Goal: Task Accomplishment & Management: Manage account settings

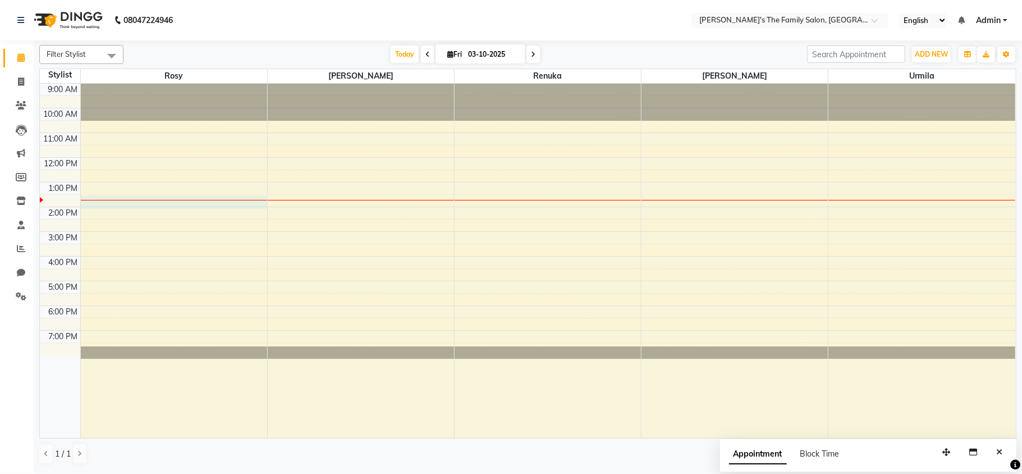
click at [130, 205] on div "9:00 AM 10:00 AM 11:00 AM 12:00 PM 1:00 PM 2:00 PM 3:00 PM 4:00 PM 5:00 PM 6:00…" at bounding box center [527, 261] width 975 height 354
select select "50499"
select select "810"
select select "tentative"
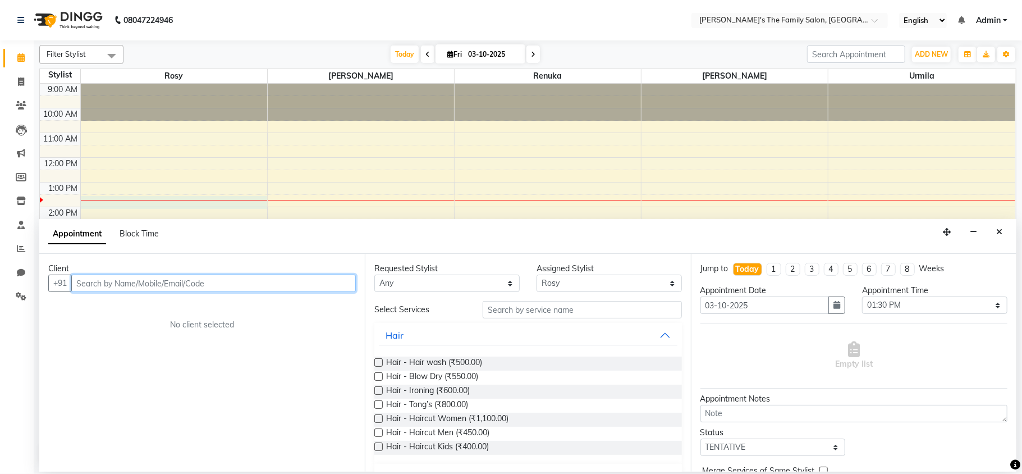
click at [141, 288] on input "text" at bounding box center [213, 282] width 285 height 17
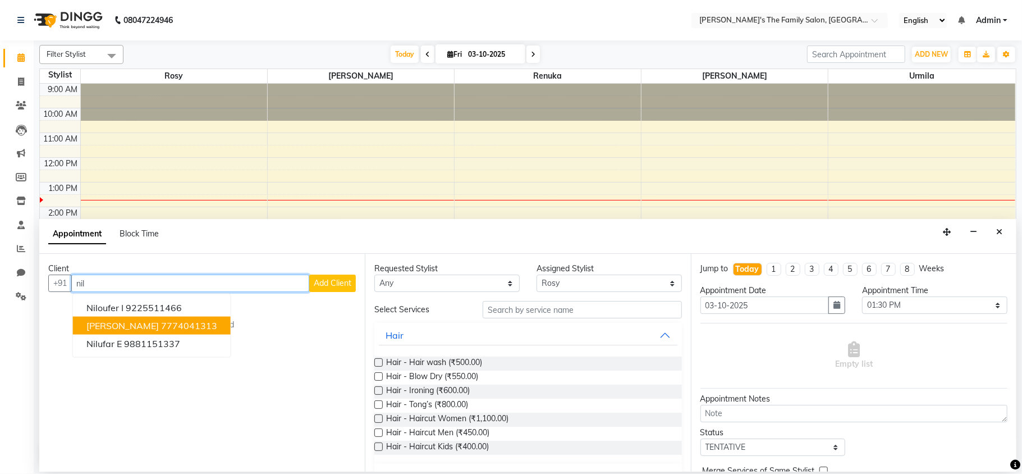
click at [132, 318] on button "[PERSON_NAME] 7774041313" at bounding box center [152, 326] width 158 height 18
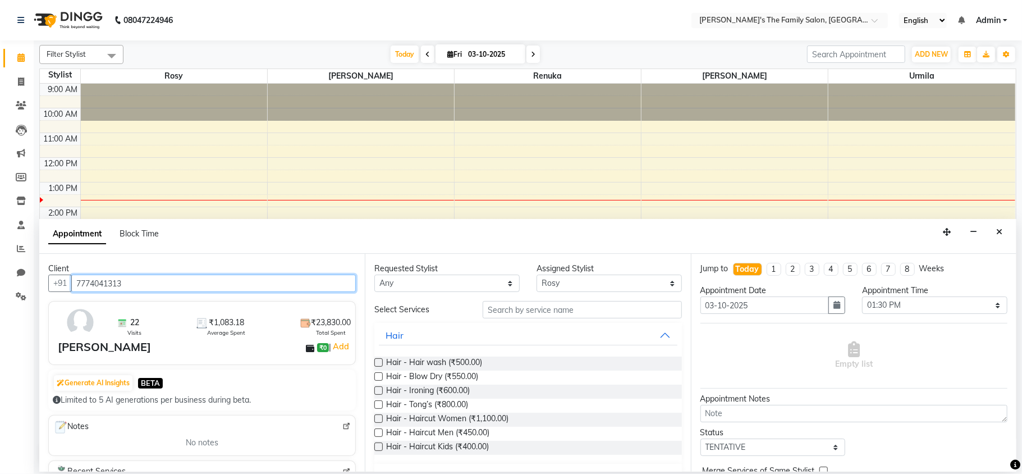
type input "7774041313"
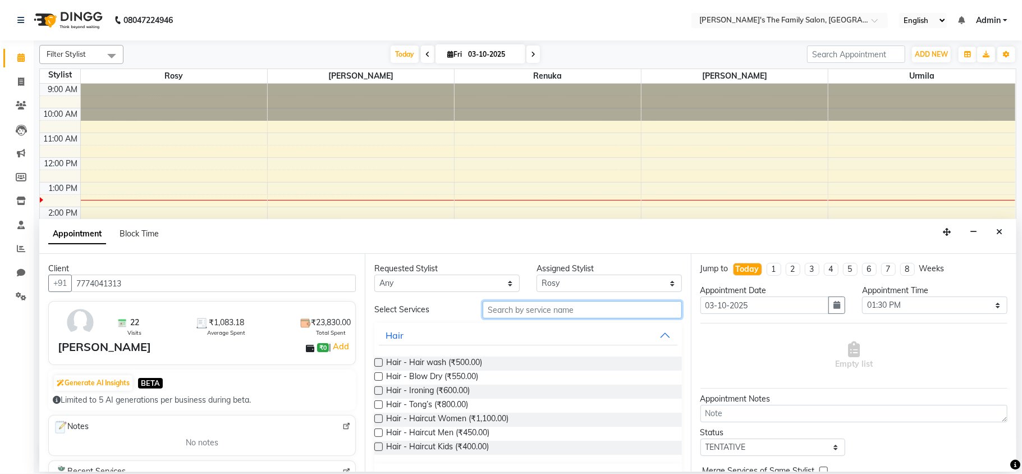
click at [523, 315] on input "text" at bounding box center [582, 309] width 199 height 17
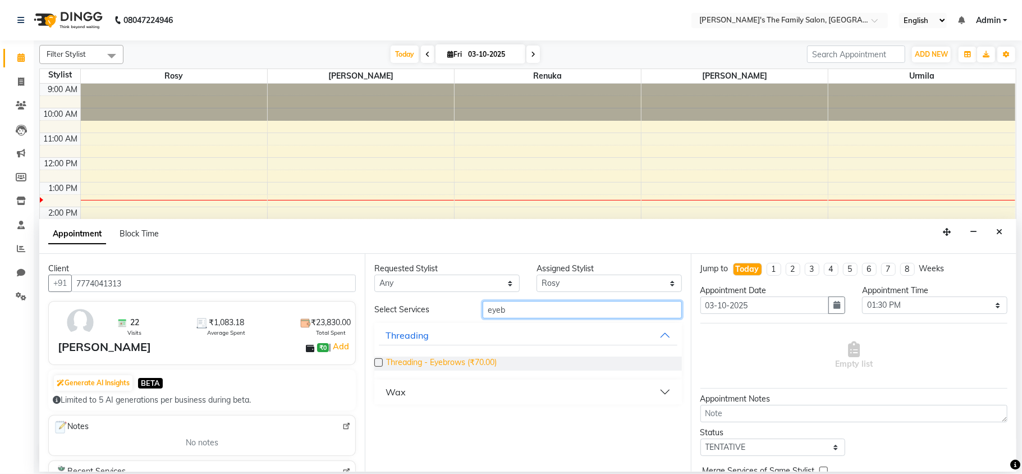
type input "eyeb"
click at [481, 359] on span "Threading - Eyebrows (₹70.00)" at bounding box center [441, 363] width 111 height 14
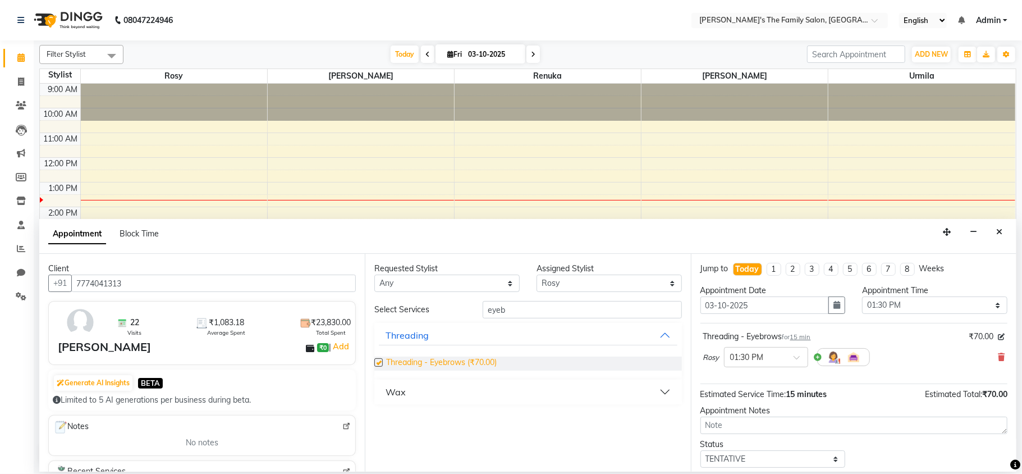
checkbox input "false"
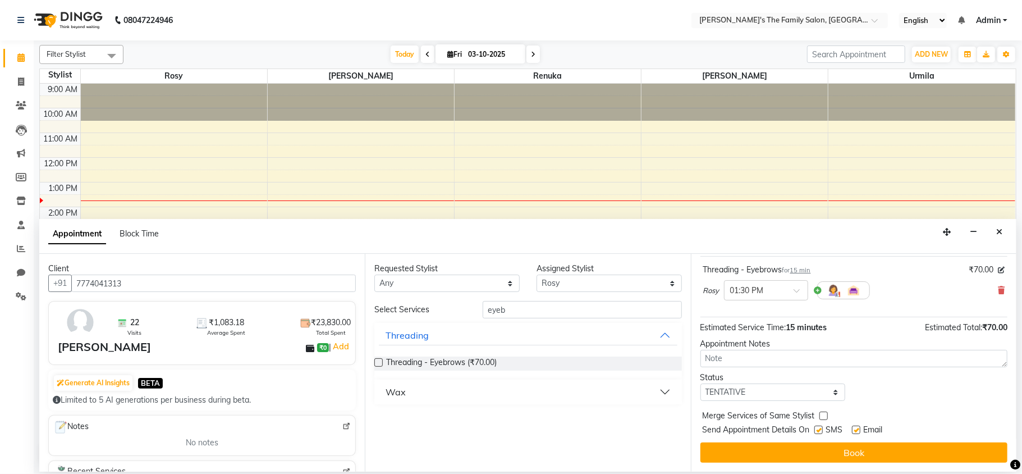
click at [822, 430] on label at bounding box center [818, 429] width 8 height 8
click at [822, 430] on input "checkbox" at bounding box center [817, 430] width 7 height 7
checkbox input "false"
click at [859, 431] on label at bounding box center [856, 429] width 8 height 8
click at [859, 431] on input "checkbox" at bounding box center [855, 430] width 7 height 7
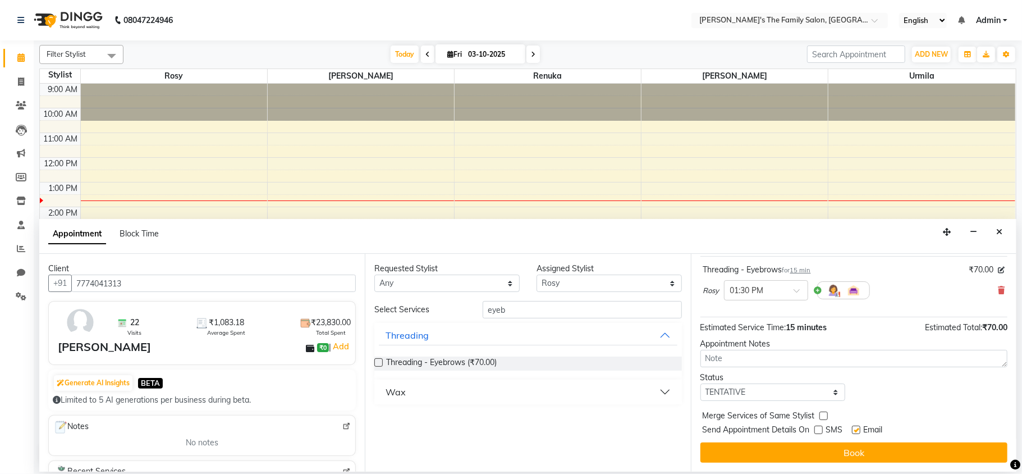
checkbox input "false"
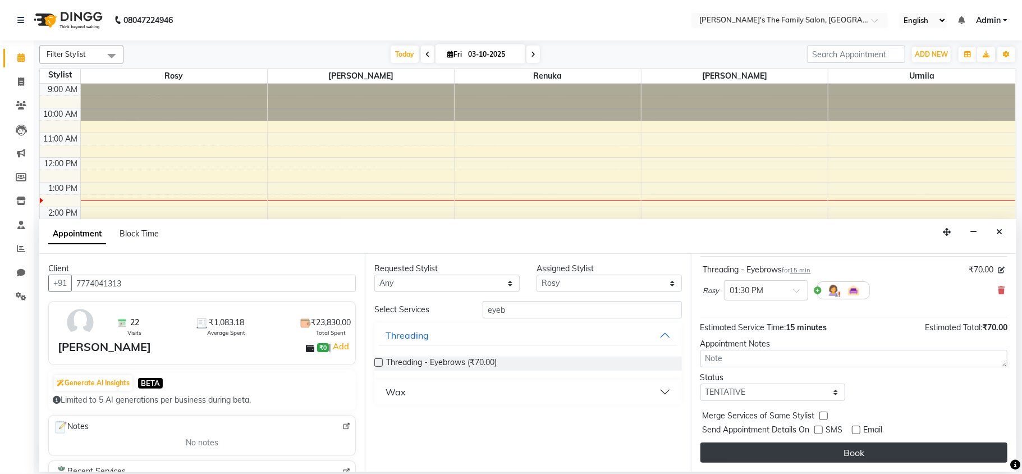
click at [843, 458] on button "Book" at bounding box center [853, 452] width 307 height 20
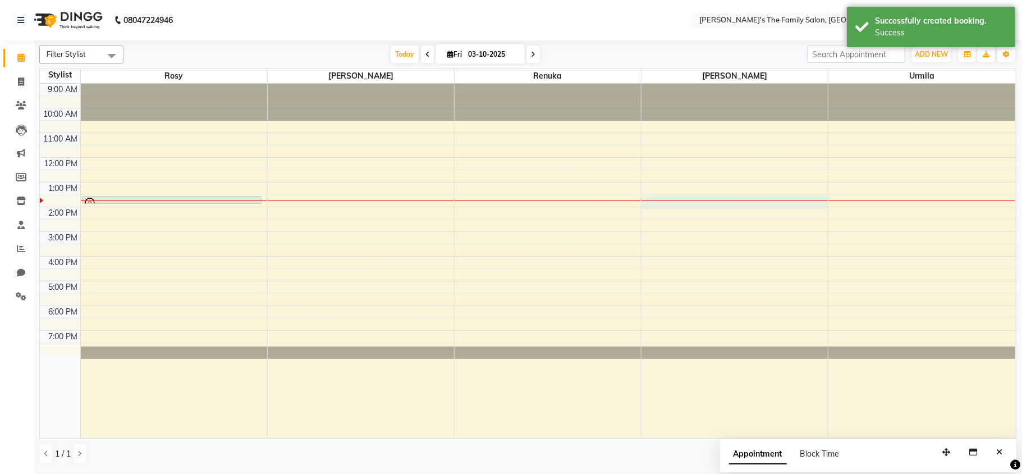
click at [676, 200] on div at bounding box center [734, 200] width 186 height 1
select select "50503"
select select "810"
select select "tentative"
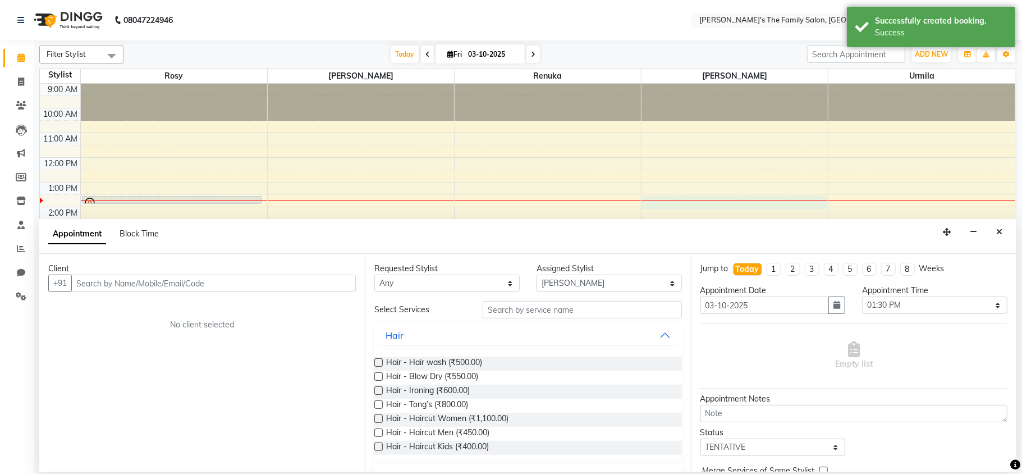
click at [154, 292] on input "text" at bounding box center [213, 282] width 285 height 17
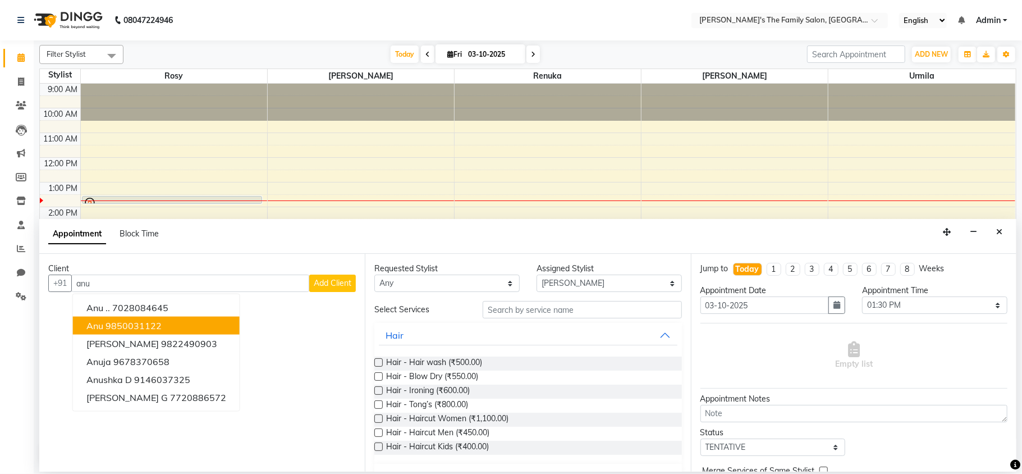
click at [143, 326] on ngb-highlight "9850031122" at bounding box center [134, 325] width 56 height 11
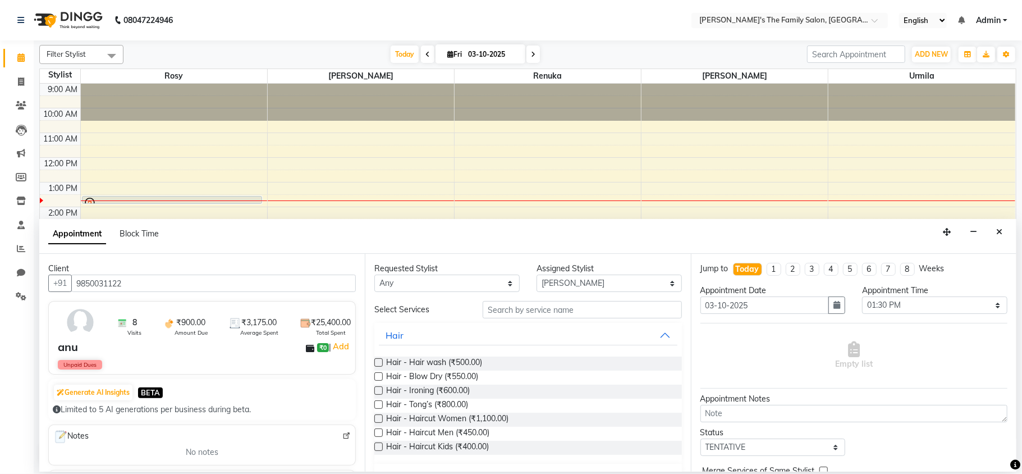
type input "9850031122"
click at [620, 310] on input "text" at bounding box center [582, 309] width 199 height 17
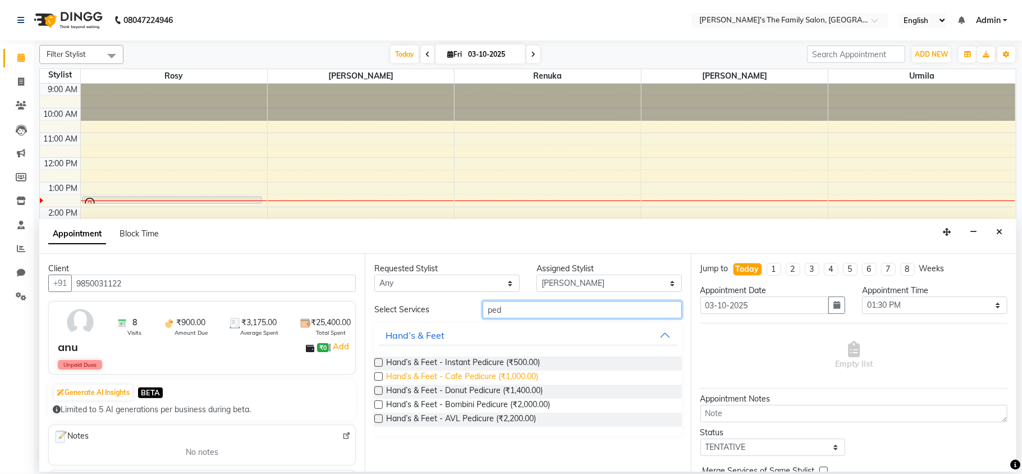
type input "ped"
click at [494, 377] on span "Hand’s & Feet - Cafe Pedicure (₹1,000.00)" at bounding box center [462, 377] width 152 height 14
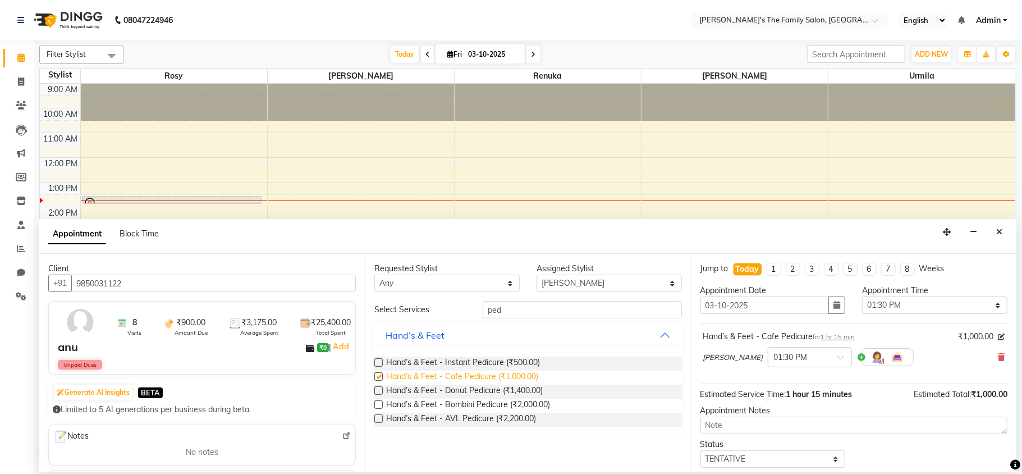
checkbox input "false"
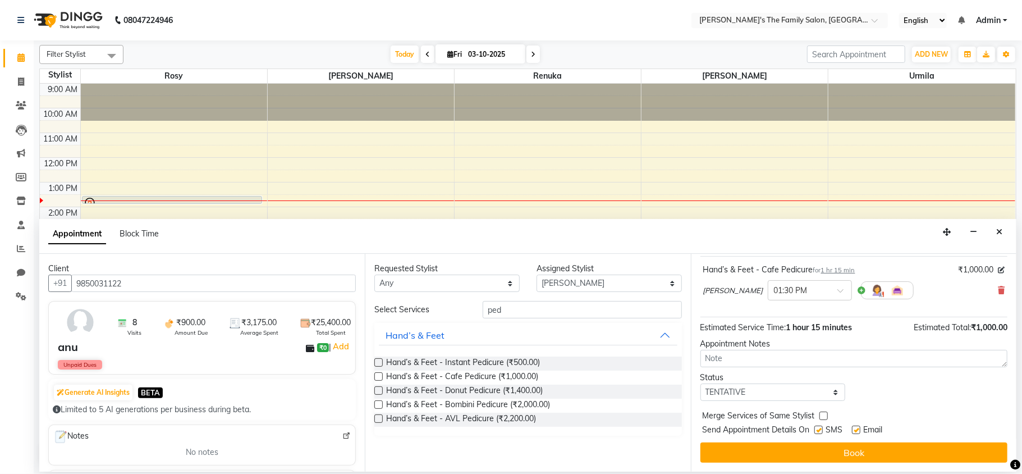
click at [818, 430] on label at bounding box center [818, 429] width 8 height 8
click at [818, 430] on input "checkbox" at bounding box center [817, 430] width 7 height 7
checkbox input "false"
click at [856, 431] on label at bounding box center [856, 429] width 8 height 8
click at [856, 431] on input "checkbox" at bounding box center [855, 430] width 7 height 7
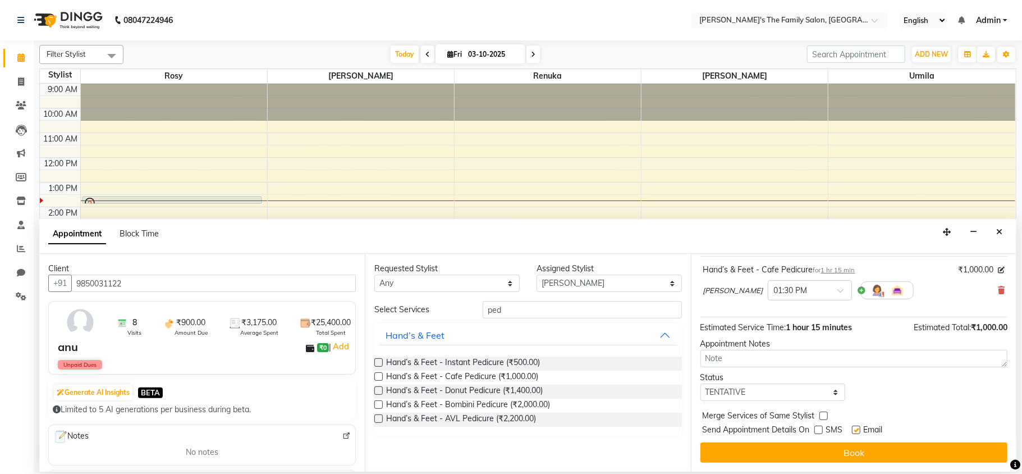
checkbox input "false"
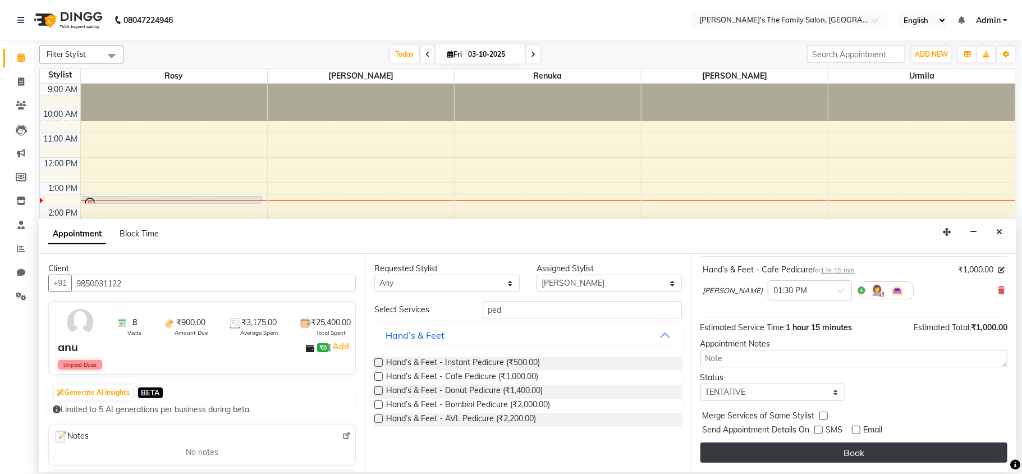
click at [846, 448] on button "Book" at bounding box center [853, 452] width 307 height 20
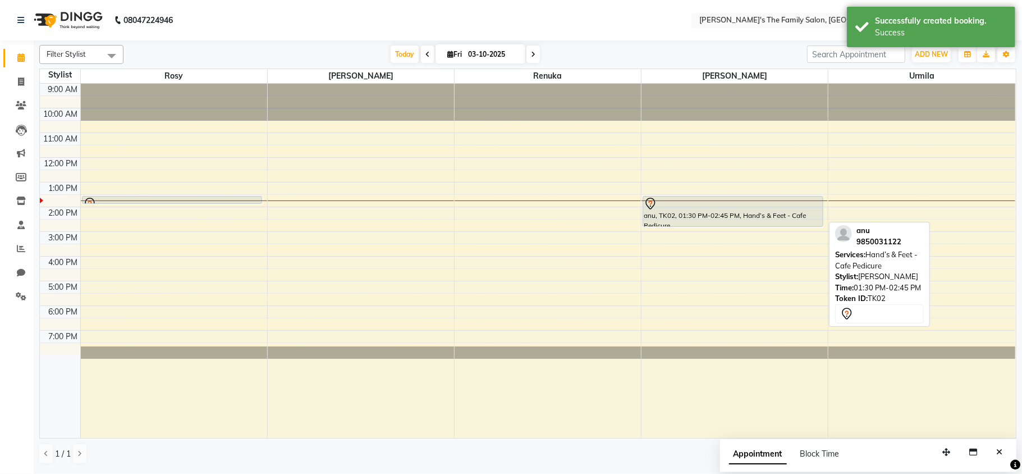
click at [715, 208] on div at bounding box center [733, 203] width 178 height 13
select select "7"
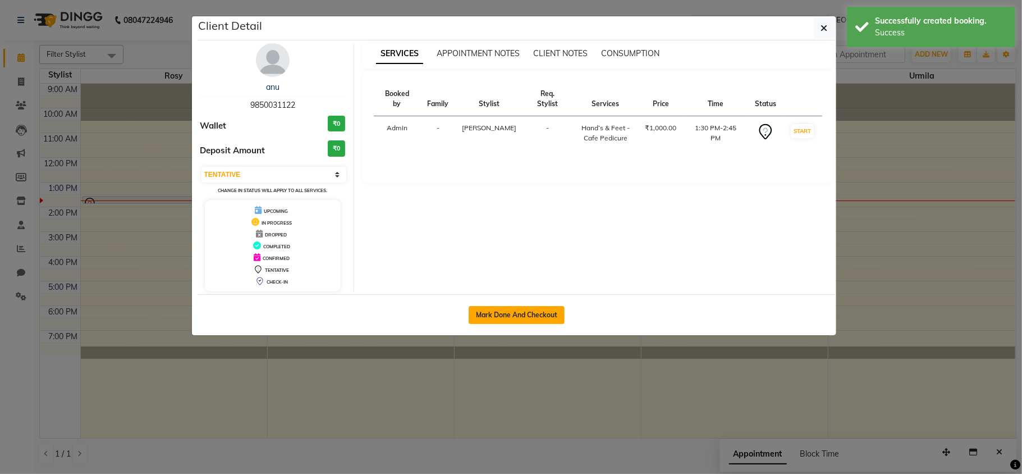
click at [486, 314] on button "Mark Done And Checkout" at bounding box center [517, 315] width 96 height 18
select select "service"
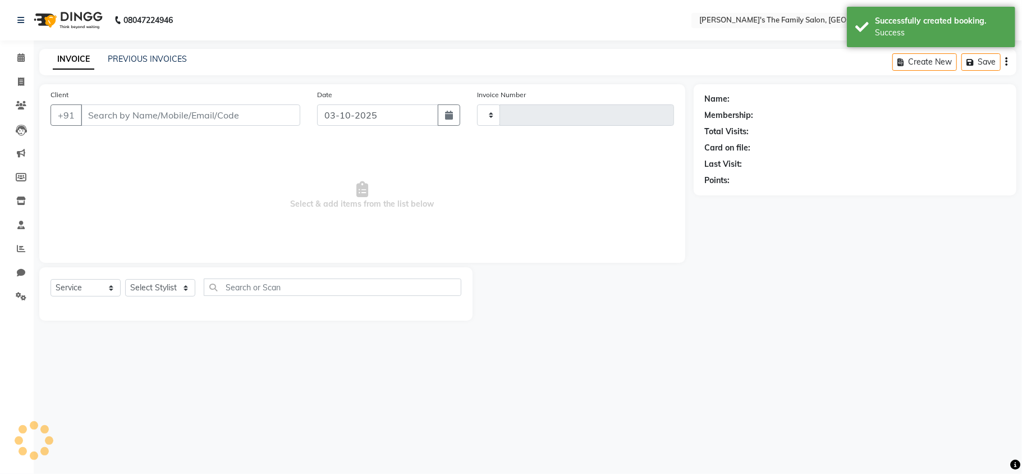
type input "1072"
select select "6537"
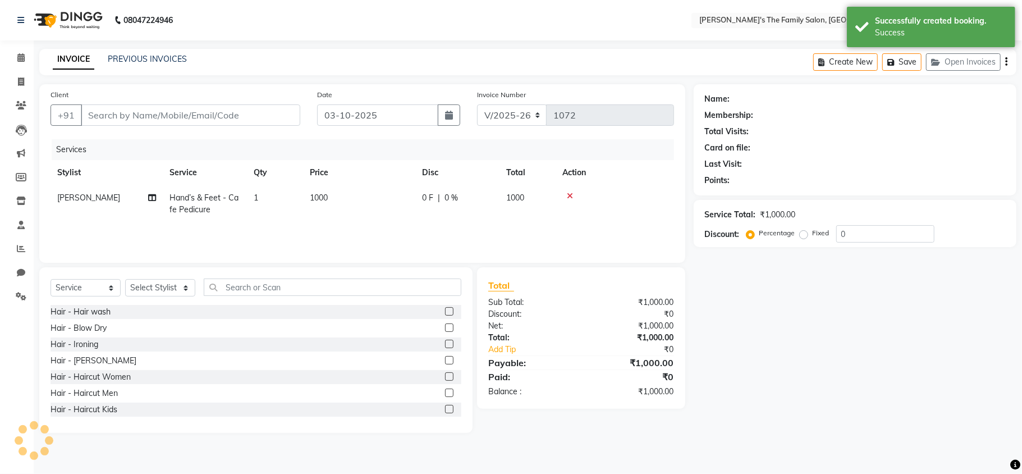
type input "9850031122"
select select "50503"
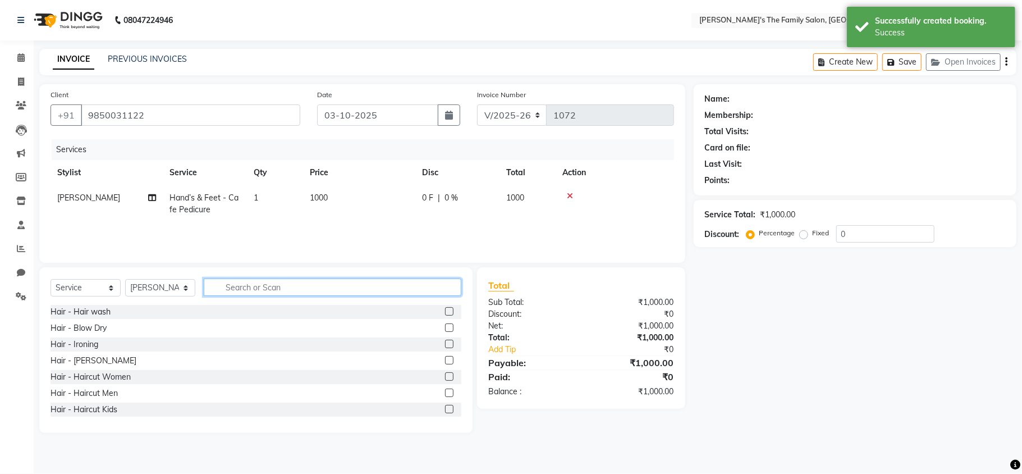
click at [262, 290] on input "text" at bounding box center [333, 286] width 258 height 17
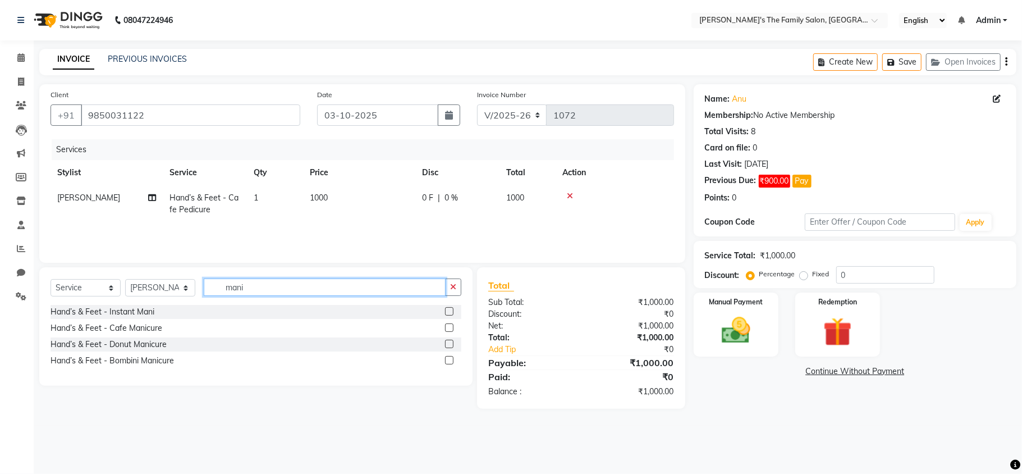
type input "mani"
click at [450, 329] on label at bounding box center [449, 327] width 8 height 8
click at [450, 329] on input "checkbox" at bounding box center [448, 327] width 7 height 7
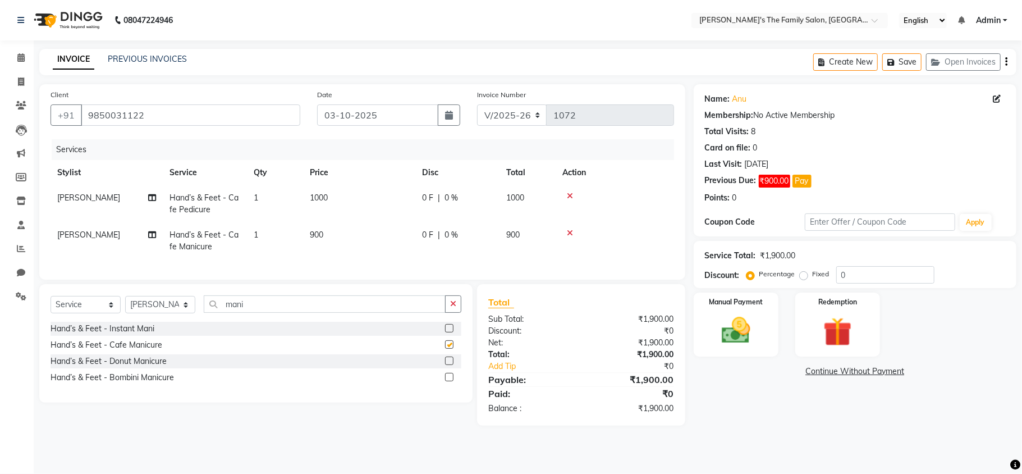
checkbox input "false"
click at [359, 322] on div "Select Service Product Membership Package Voucher Prepaid Gift Card Select Styl…" at bounding box center [256, 308] width 411 height 26
click at [342, 310] on input "mani" at bounding box center [325, 303] width 242 height 17
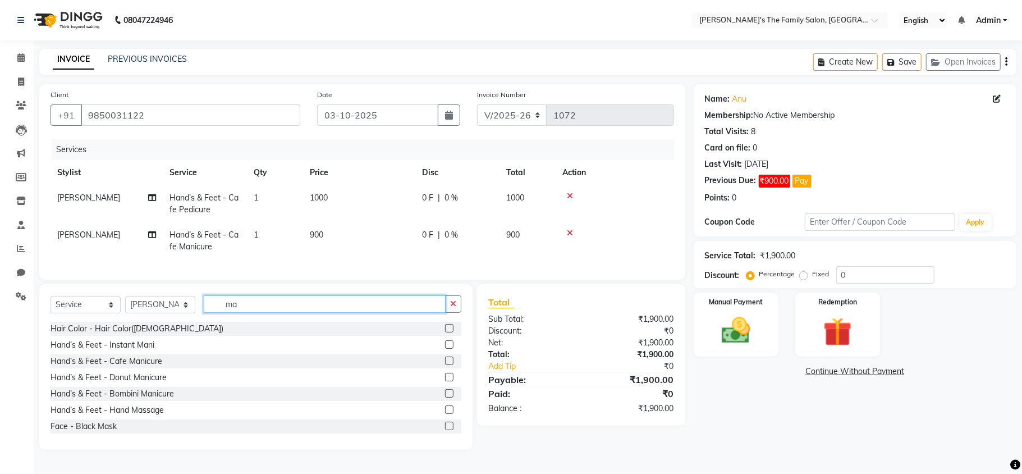
type input "m"
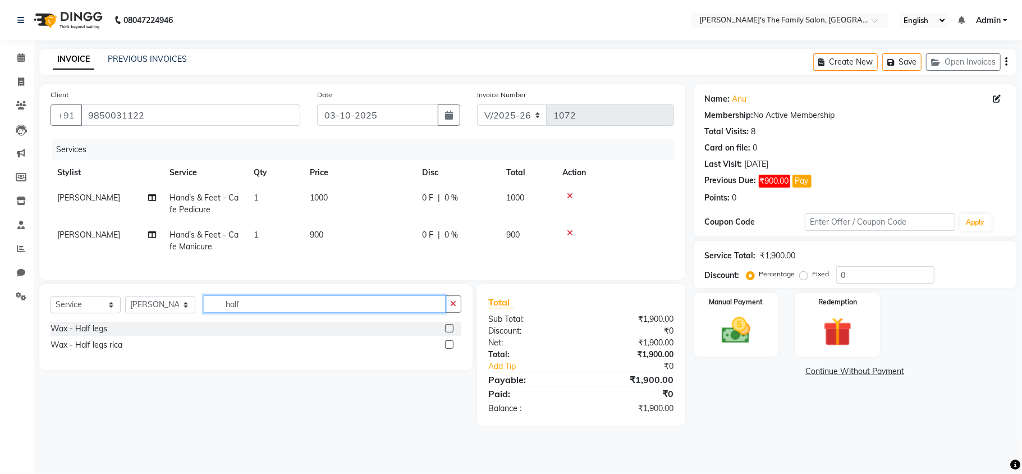
type input "half"
click at [448, 332] on label at bounding box center [449, 328] width 8 height 8
click at [448, 332] on input "checkbox" at bounding box center [448, 328] width 7 height 7
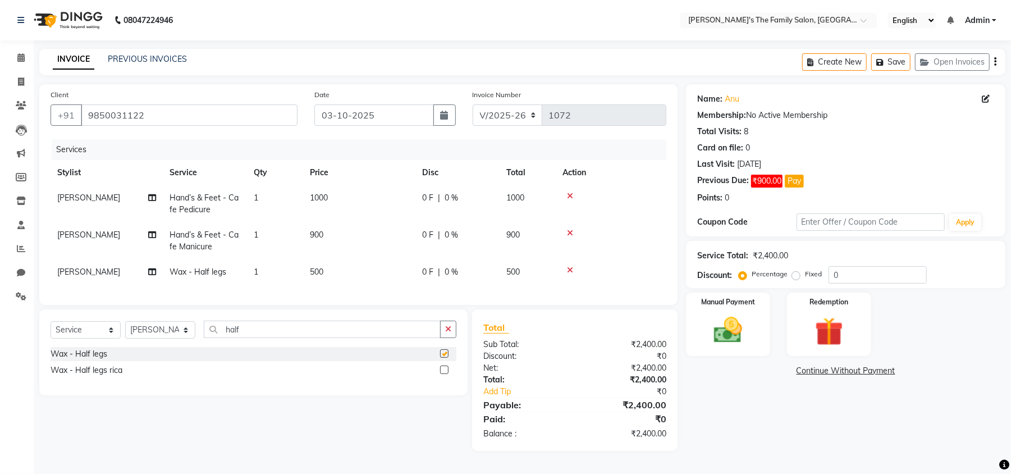
checkbox input "false"
click at [370, 338] on input "half" at bounding box center [322, 328] width 237 height 17
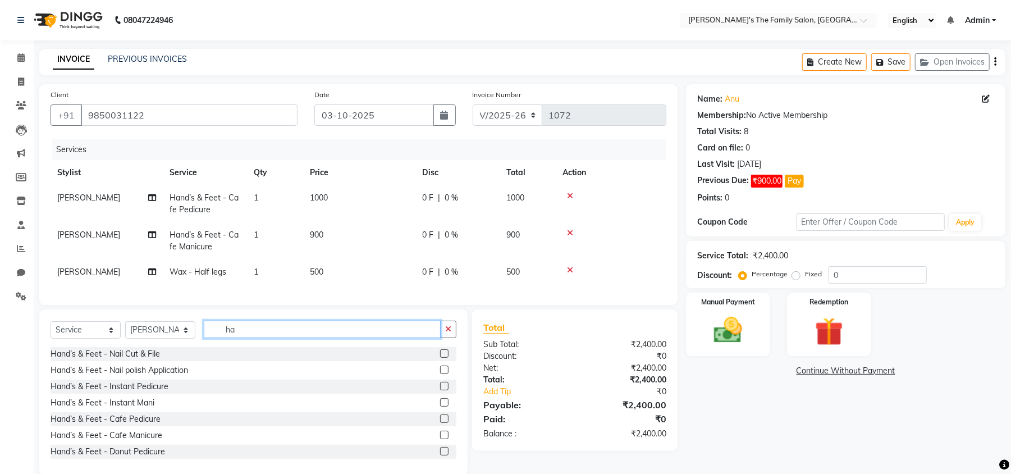
type input "h"
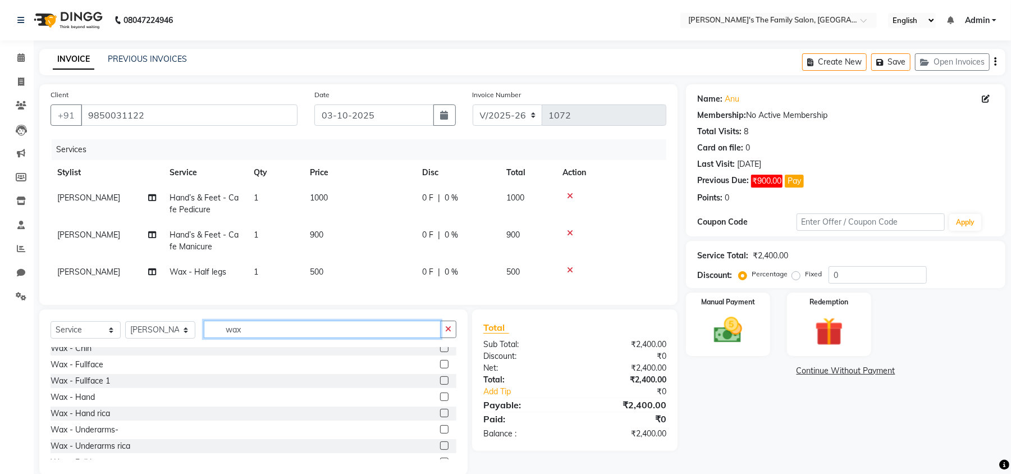
scroll to position [67, 0]
type input "wax"
click at [440, 404] on label at bounding box center [444, 400] width 8 height 8
click at [440, 404] on input "checkbox" at bounding box center [443, 400] width 7 height 7
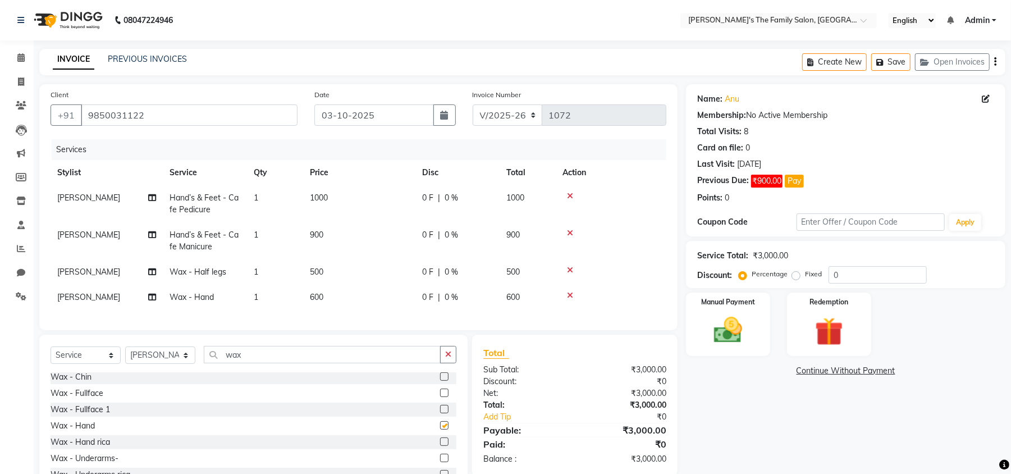
checkbox input "false"
click at [340, 363] on input "wax" at bounding box center [322, 354] width 237 height 17
type input "w"
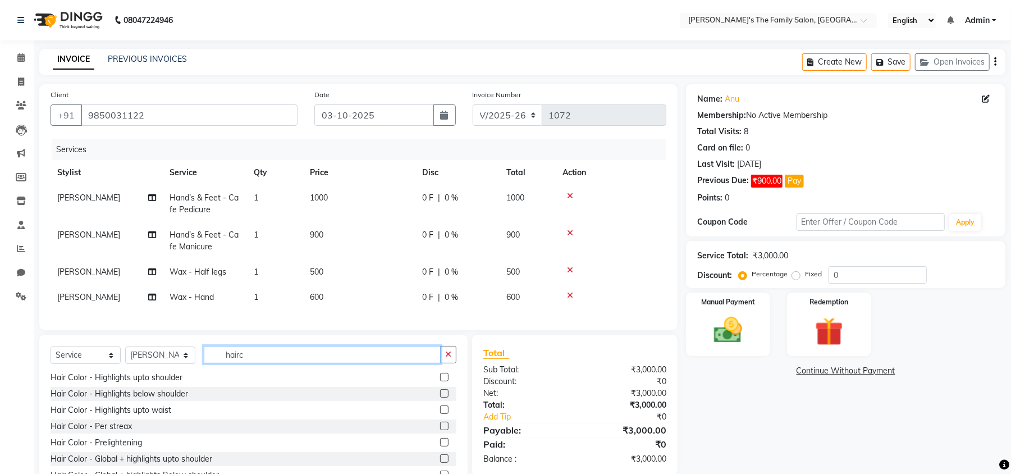
scroll to position [18, 0]
type input "h"
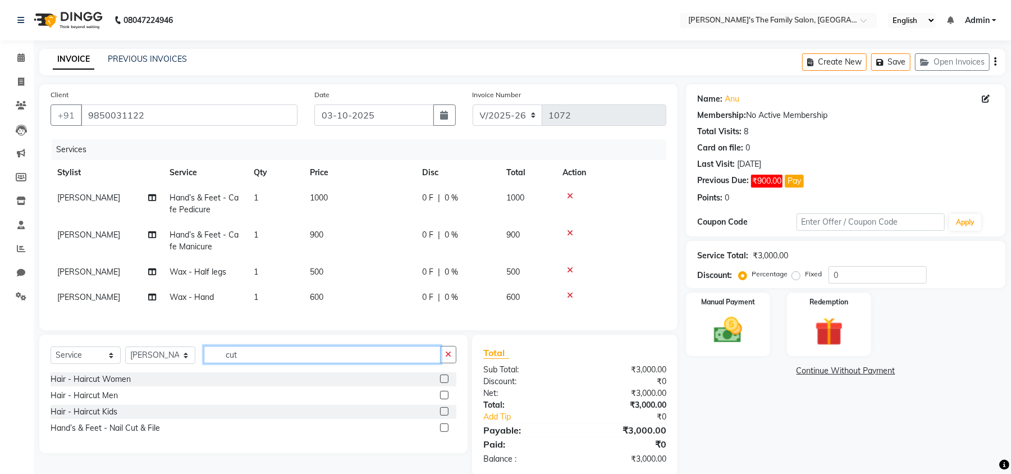
scroll to position [0, 0]
type input "cut"
click at [446, 383] on label at bounding box center [444, 378] width 8 height 8
click at [446, 383] on input "checkbox" at bounding box center [443, 378] width 7 height 7
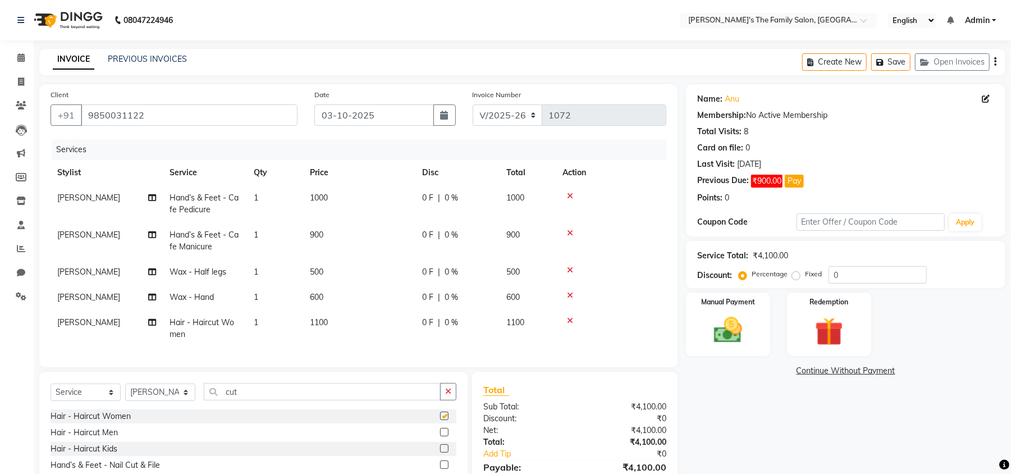
checkbox input "false"
click at [341, 400] on input "cut" at bounding box center [322, 391] width 237 height 17
type input "c"
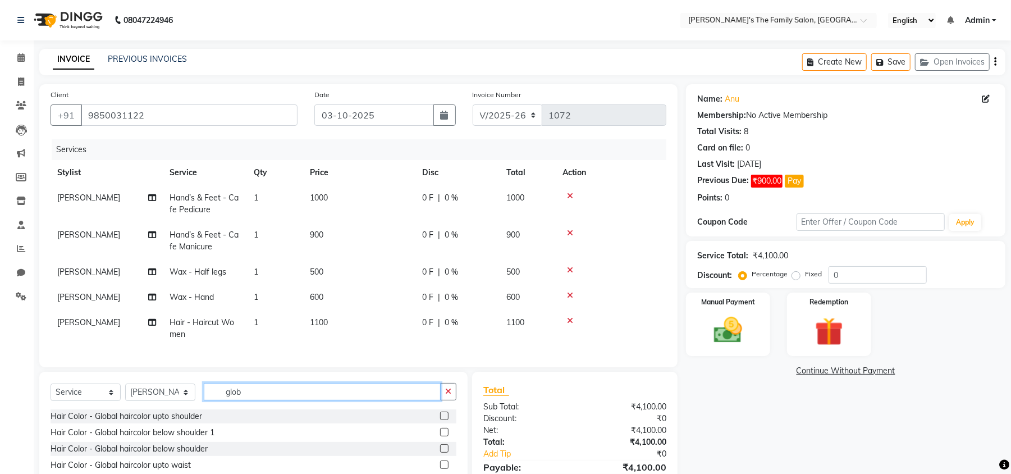
type input "glob"
click at [440, 420] on label at bounding box center [444, 415] width 8 height 8
click at [440, 420] on input "checkbox" at bounding box center [443, 415] width 7 height 7
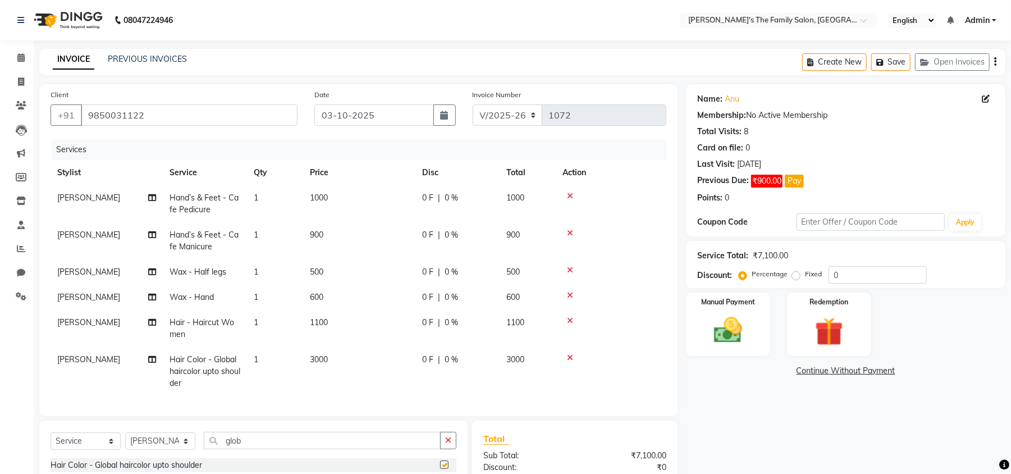
checkbox input "false"
click at [322, 360] on span "3000" at bounding box center [319, 359] width 18 height 10
select select "50503"
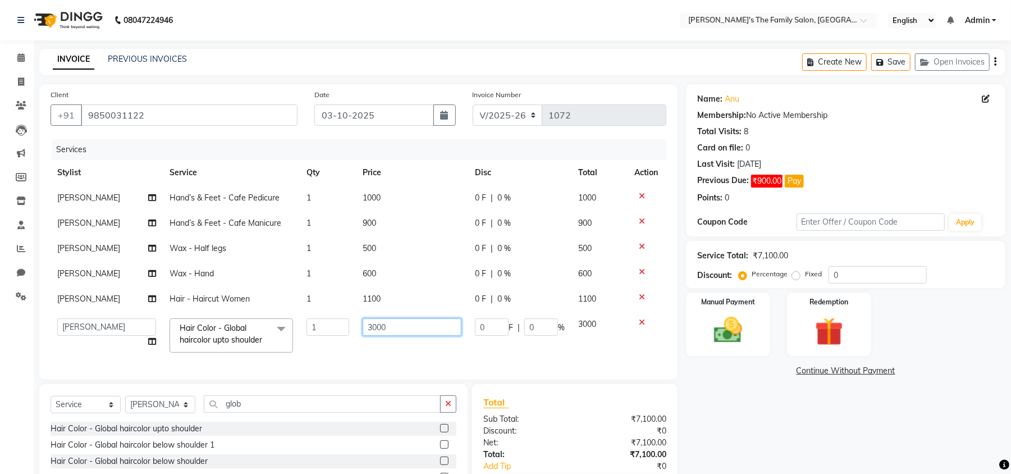
click at [391, 331] on input "3000" at bounding box center [412, 326] width 99 height 17
type input "3200"
click at [779, 429] on div "Name: Anu Membership: No Active Membership Total Visits: 8 Card on file: 0 Last…" at bounding box center [850, 316] width 328 height 465
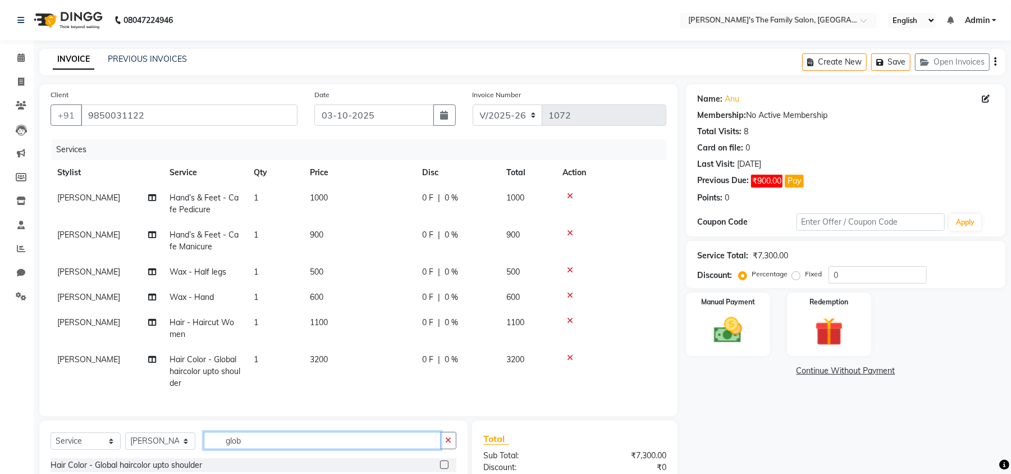
click at [283, 449] on input "glob" at bounding box center [322, 440] width 237 height 17
type input "g"
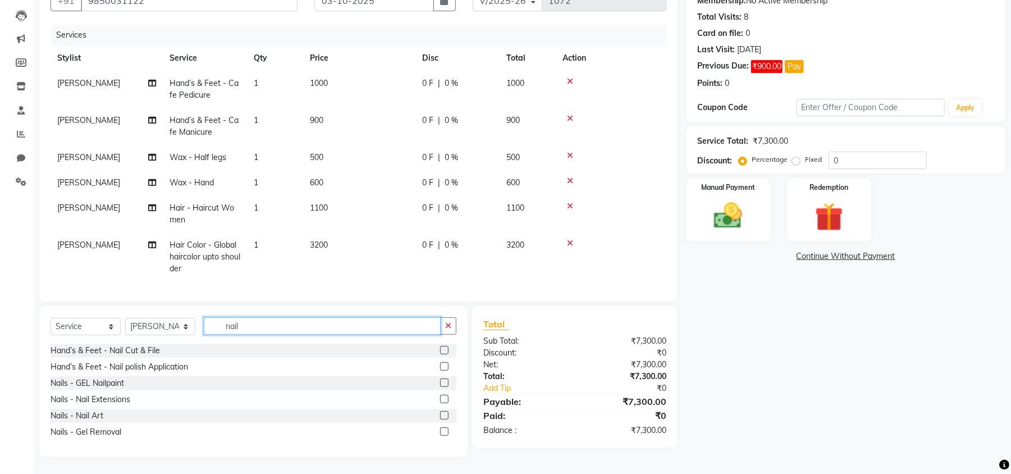
type input "nail"
click at [445, 365] on label at bounding box center [444, 366] width 8 height 8
click at [445, 365] on input "checkbox" at bounding box center [443, 366] width 7 height 7
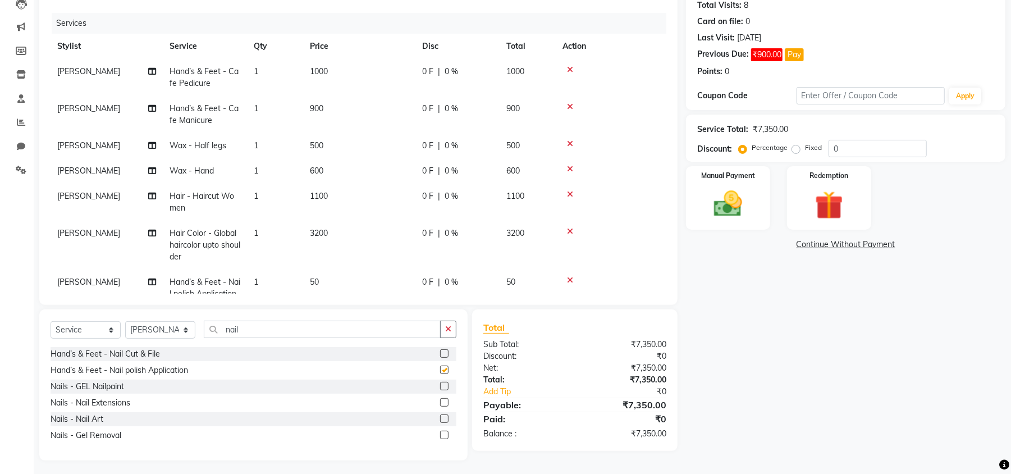
checkbox input "false"
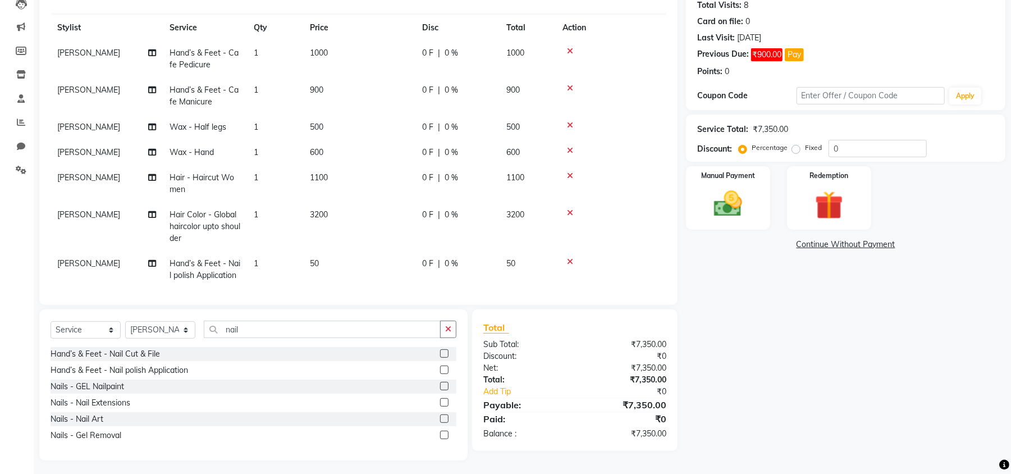
scroll to position [33, 0]
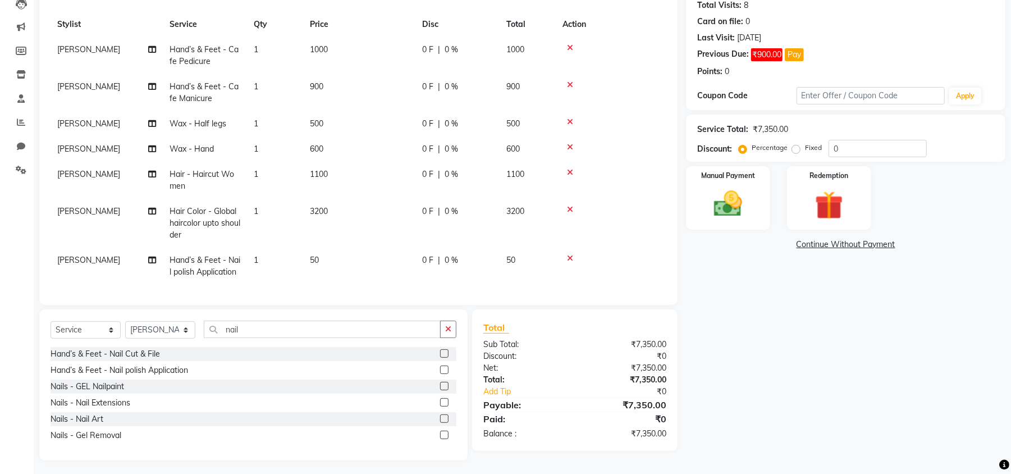
click at [317, 255] on span "50" at bounding box center [314, 260] width 9 height 10
select select "50503"
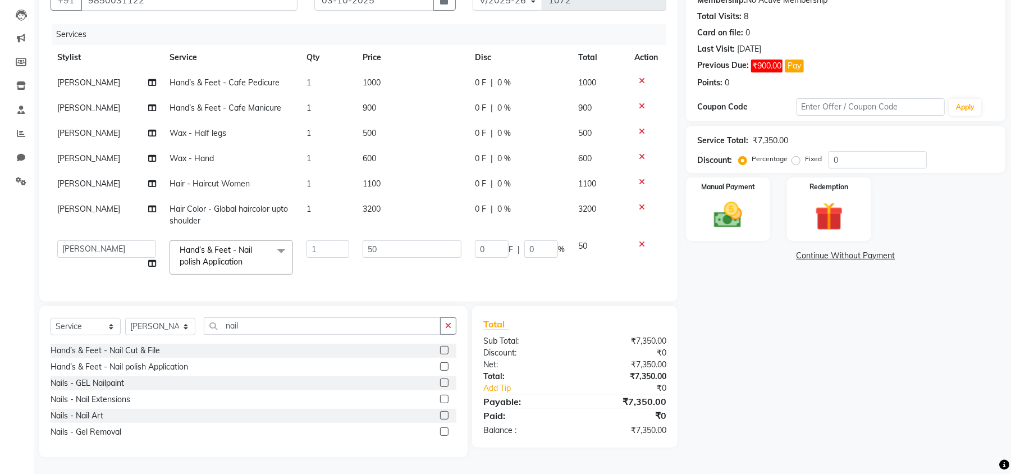
scroll to position [0, 0]
click at [375, 240] on input "50" at bounding box center [412, 248] width 99 height 17
type input "5"
type input "300"
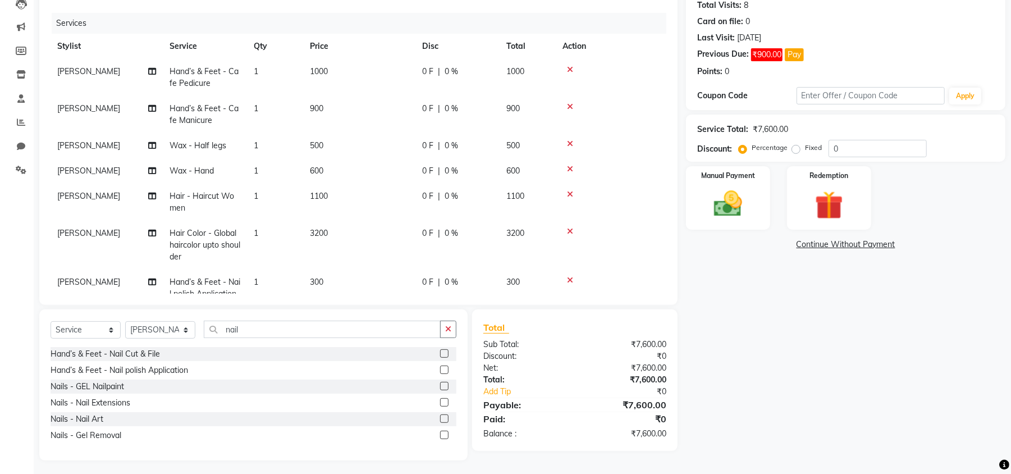
click at [879, 310] on div "Name: Anu Membership: No Active Membership Total Visits: 8 Card on file: 0 Last…" at bounding box center [850, 209] width 328 height 502
click at [321, 169] on span "600" at bounding box center [316, 171] width 13 height 10
select select "50503"
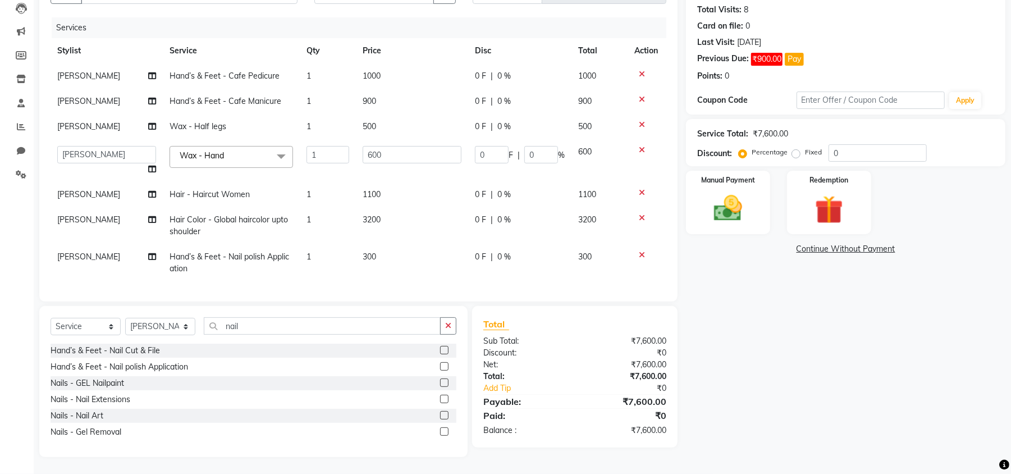
scroll to position [122, 0]
click at [393, 158] on input "600" at bounding box center [412, 154] width 99 height 17
type input "6"
type input "400"
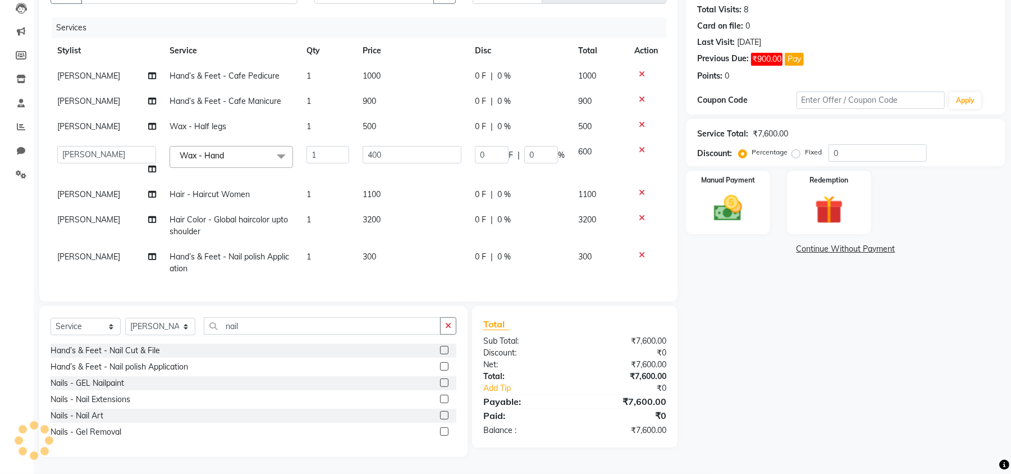
click at [788, 386] on div "Name: Anu Membership: No Active Membership Total Visits: 8 Card on file: 0 Last…" at bounding box center [850, 209] width 328 height 494
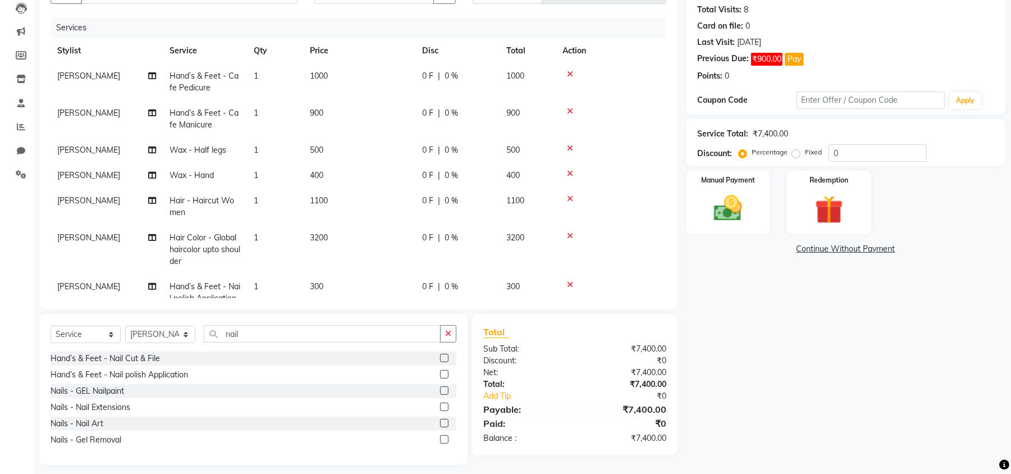
scroll to position [33, 0]
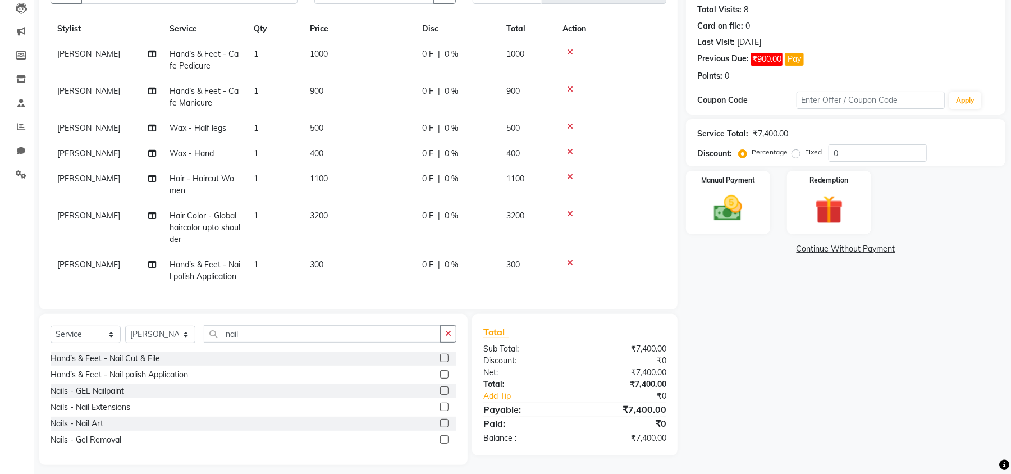
click at [66, 42] on td "[PERSON_NAME]" at bounding box center [107, 60] width 112 height 37
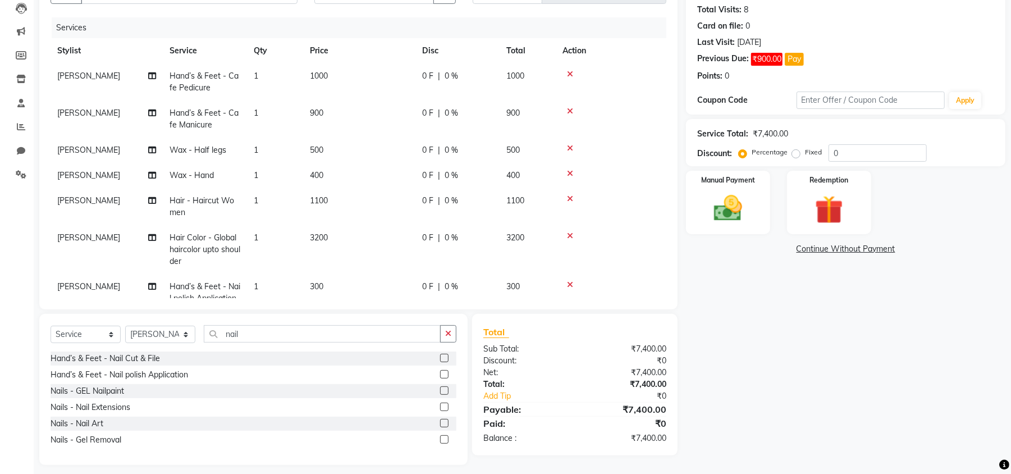
select select "50503"
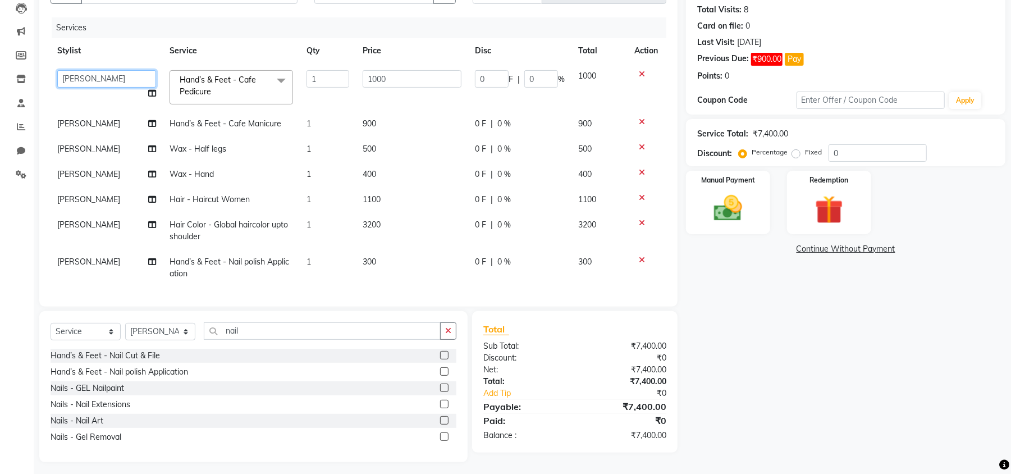
click at [79, 72] on select "[PERSON_NAME] [PERSON_NAME] Renuka Rosy urmila" at bounding box center [106, 78] width 99 height 17
select select "64187"
click at [63, 120] on span "[PERSON_NAME]" at bounding box center [88, 123] width 63 height 10
select select "50503"
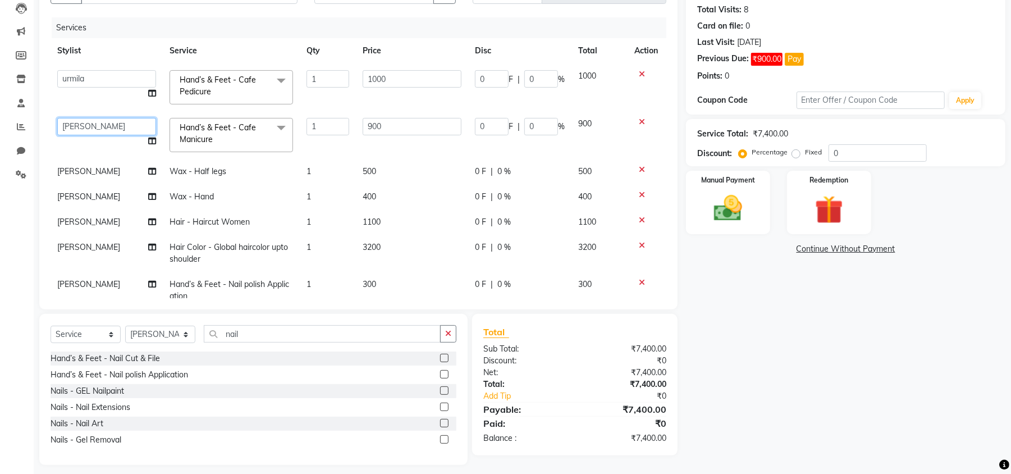
click at [63, 120] on select "[PERSON_NAME] [PERSON_NAME] Renuka Rosy urmila" at bounding box center [106, 126] width 99 height 17
click at [57, 118] on select "[PERSON_NAME] [PERSON_NAME] Renuka Rosy urmila" at bounding box center [106, 126] width 99 height 17
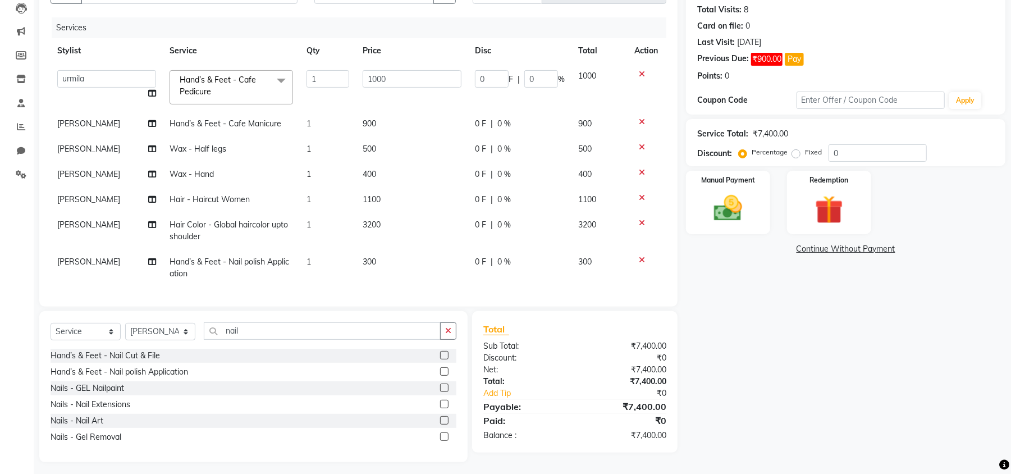
click at [71, 173] on tbody "[PERSON_NAME] [PERSON_NAME] Renuka Rosy urmila Hand’s & Feet - Cafe Pedicure x …" at bounding box center [359, 174] width 616 height 223
click at [71, 173] on span "[PERSON_NAME]" at bounding box center [88, 174] width 63 height 10
select select "50503"
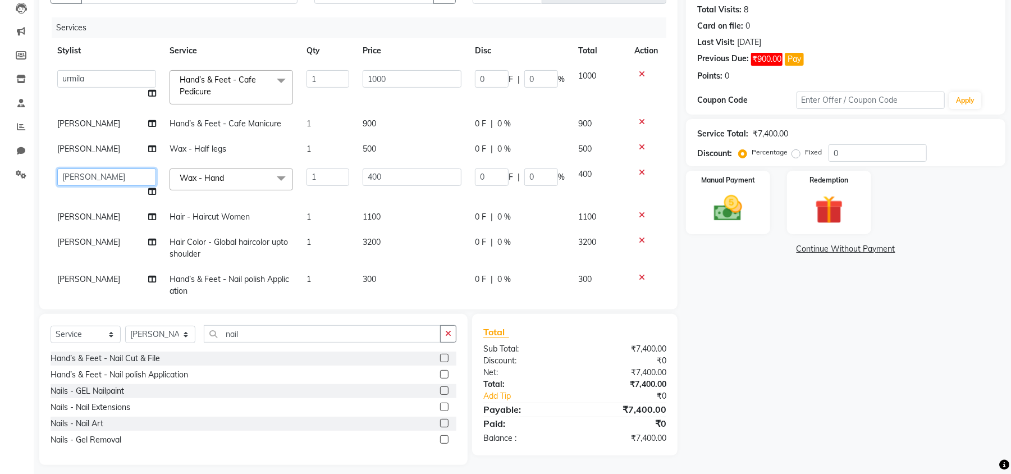
click at [71, 173] on select "[PERSON_NAME] [PERSON_NAME] Renuka Rosy urmila" at bounding box center [106, 176] width 99 height 17
select select "64187"
click at [65, 150] on span "[PERSON_NAME]" at bounding box center [88, 149] width 63 height 10
select select "50503"
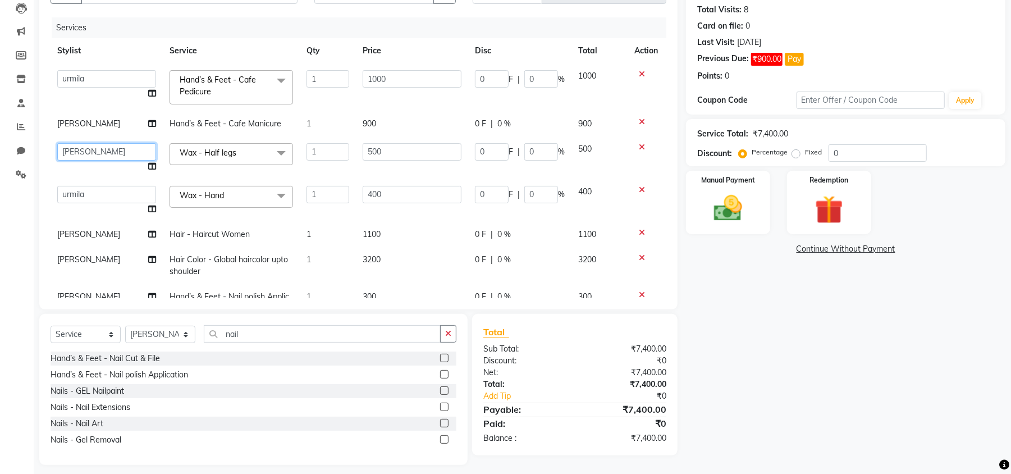
click at [65, 150] on select "[PERSON_NAME] [PERSON_NAME] Renuka Rosy urmila" at bounding box center [106, 151] width 99 height 17
click at [57, 143] on select "[PERSON_NAME] [PERSON_NAME] Renuka Rosy urmila" at bounding box center [106, 151] width 99 height 17
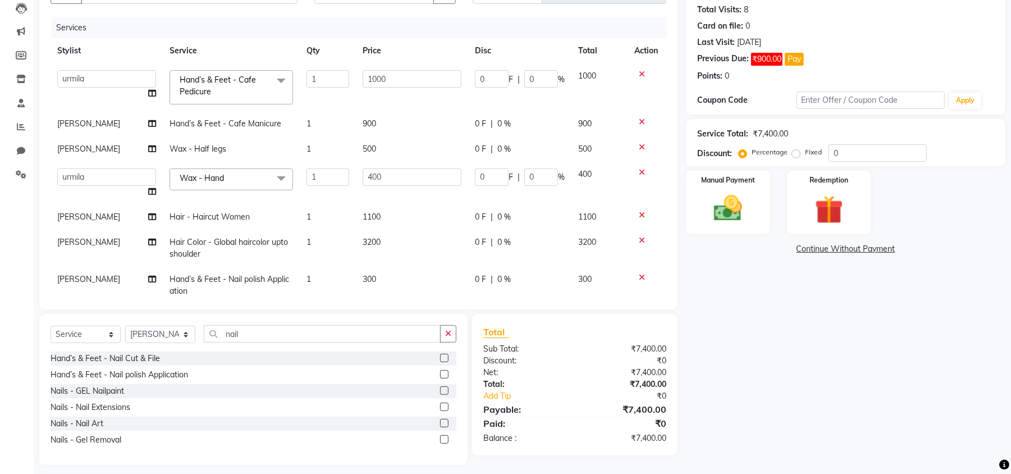
click at [70, 232] on tbody "[PERSON_NAME] [PERSON_NAME] Renuka Rosy urmila Hand’s & Feet - Cafe Pedicure x …" at bounding box center [359, 183] width 616 height 240
click at [67, 220] on span "[PERSON_NAME]" at bounding box center [88, 217] width 63 height 10
select select "50503"
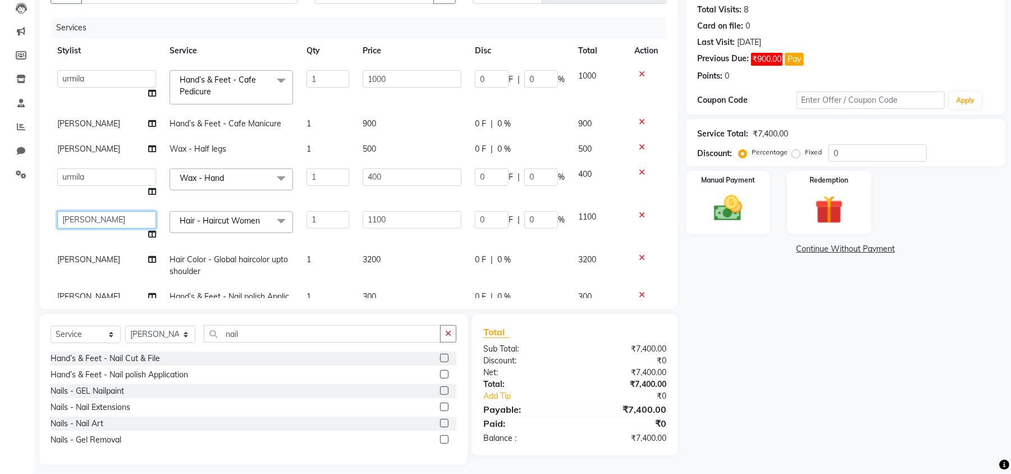
click at [67, 220] on select "[PERSON_NAME] [PERSON_NAME] Renuka Rosy urmila" at bounding box center [106, 219] width 99 height 17
click at [64, 253] on td "[PERSON_NAME]" at bounding box center [107, 265] width 112 height 37
select select "50503"
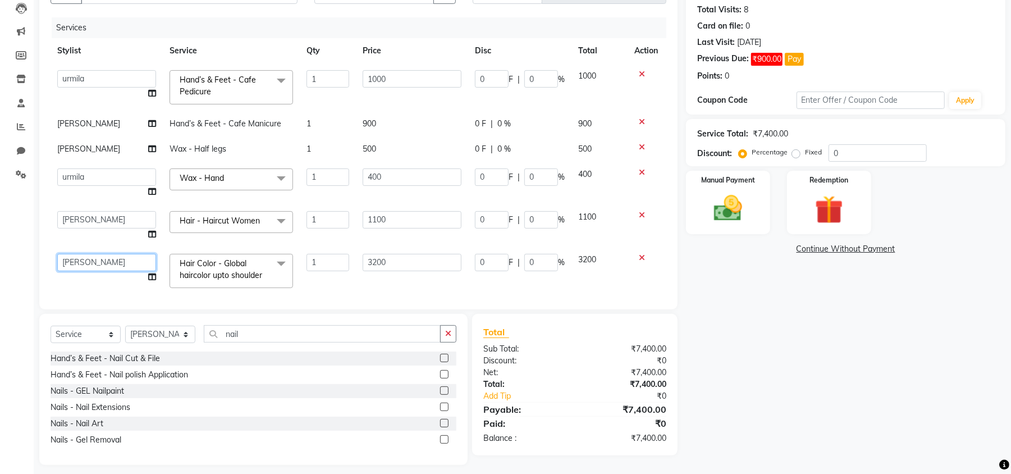
click at [65, 256] on select "[PERSON_NAME] [PERSON_NAME] Renuka Rosy urmila" at bounding box center [106, 262] width 99 height 17
drag, startPoint x: 667, startPoint y: 248, endPoint x: 659, endPoint y: 249, distance: 8.5
click at [659, 249] on div "Client [PHONE_NUMBER] Date [DATE] Invoice Number V/2025 V/[PHONE_NUMBER] Servic…" at bounding box center [358, 135] width 638 height 347
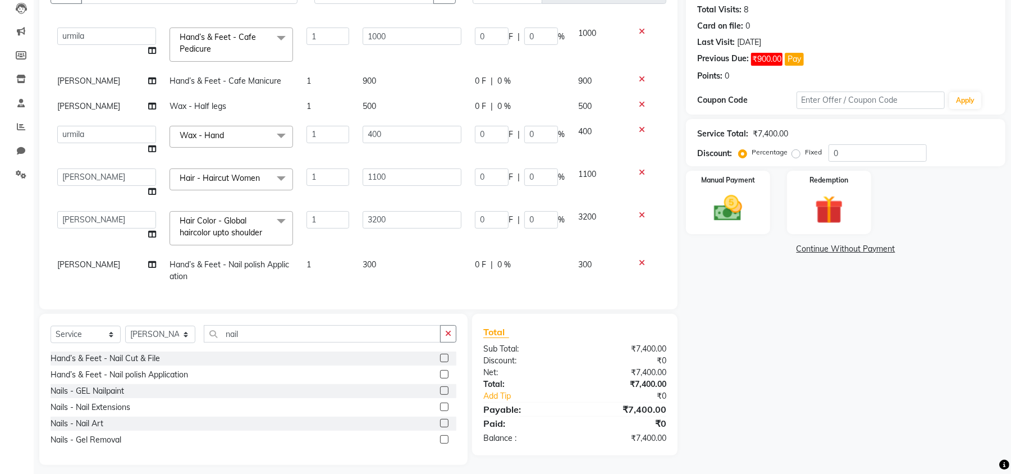
scroll to position [54, 0]
click at [149, 260] on icon at bounding box center [152, 264] width 8 height 8
select select "50503"
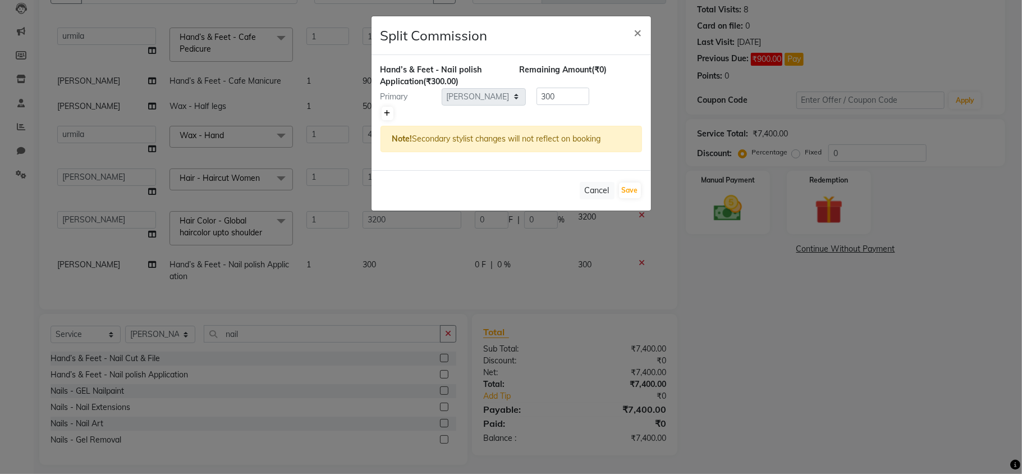
click at [387, 113] on icon at bounding box center [387, 113] width 6 height 7
type input "150"
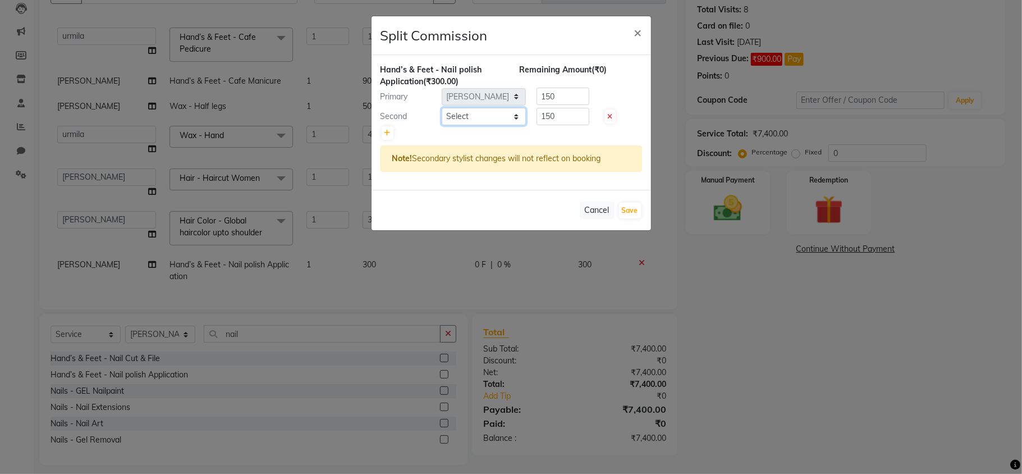
click at [497, 117] on select "Select [PERSON_NAME] [PERSON_NAME] Renuka Rosy urmila" at bounding box center [484, 116] width 84 height 17
select select "64187"
click at [442, 108] on select "Select [PERSON_NAME] [PERSON_NAME] Renuka Rosy urmila" at bounding box center [484, 116] width 84 height 17
click at [624, 212] on button "Save" at bounding box center [630, 211] width 22 height 16
select select "Select"
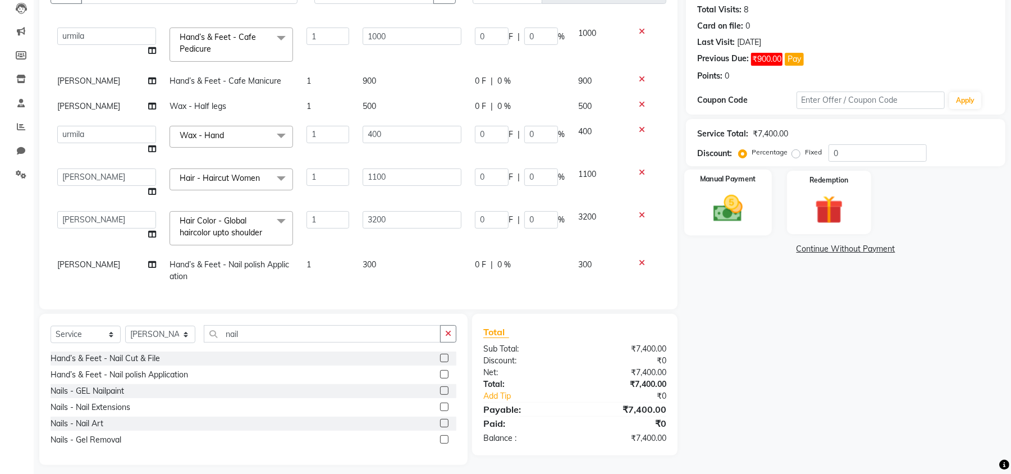
click at [744, 203] on img at bounding box center [728, 208] width 48 height 34
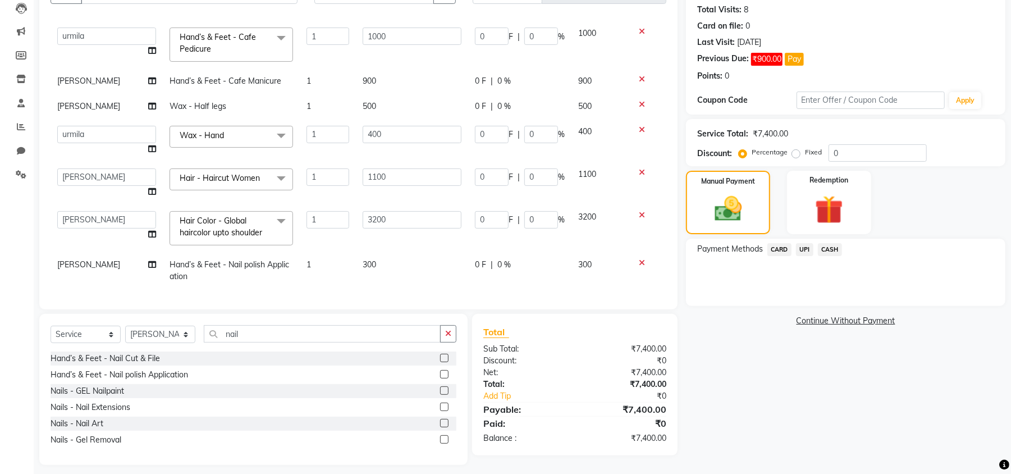
click at [831, 245] on span "CASH" at bounding box center [830, 249] width 24 height 13
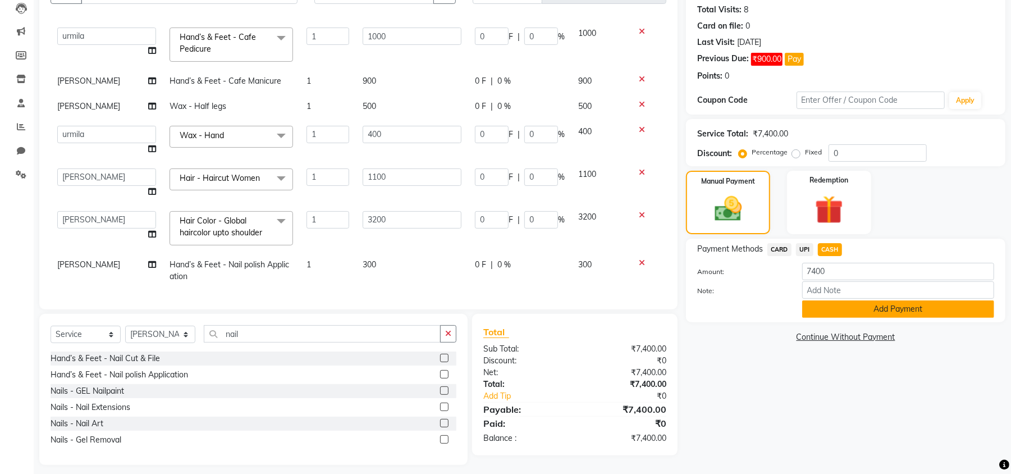
click at [833, 313] on button "Add Payment" at bounding box center [898, 308] width 192 height 17
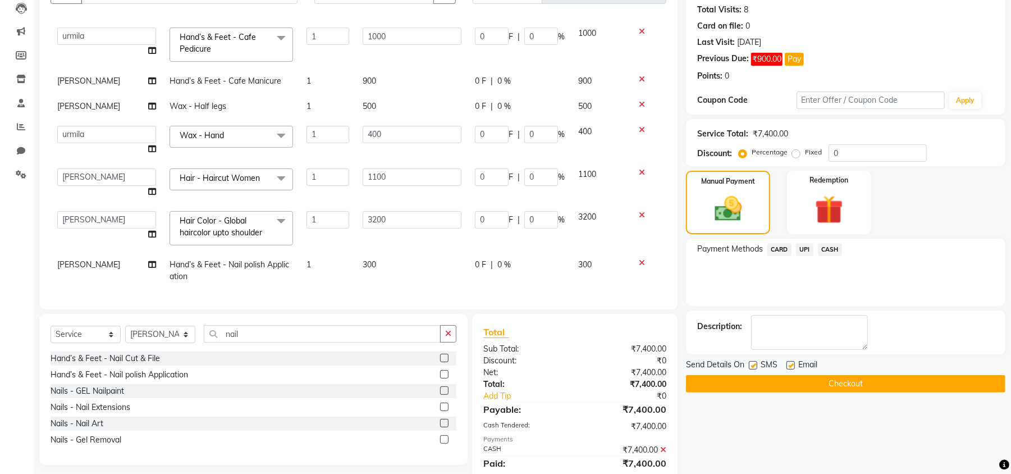
click at [891, 380] on button "Checkout" at bounding box center [845, 383] width 319 height 17
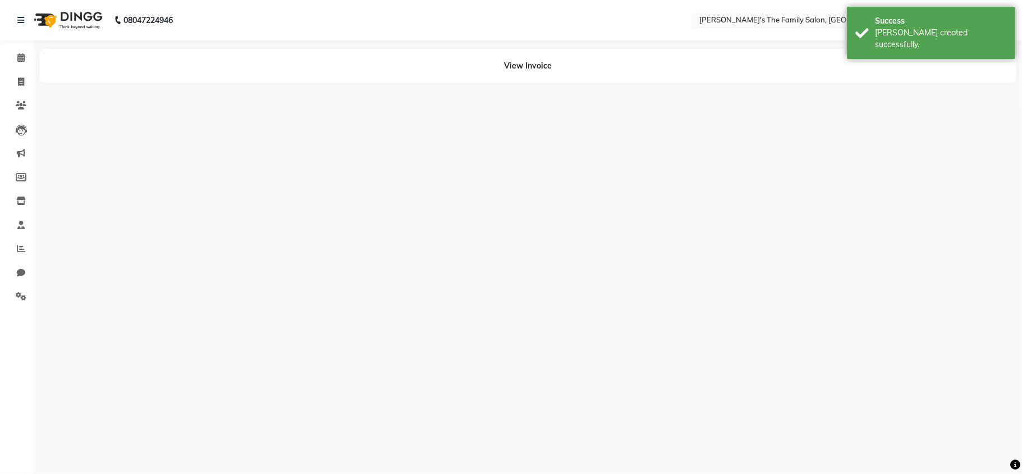
select select "64187"
select select "50503"
select select "64187"
select select "50500"
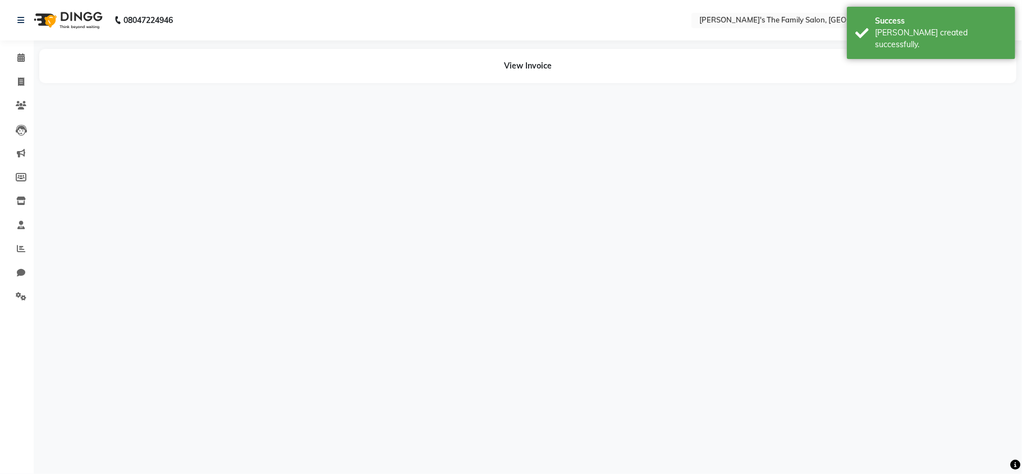
select select "50500"
select select "50503"
select select "64187"
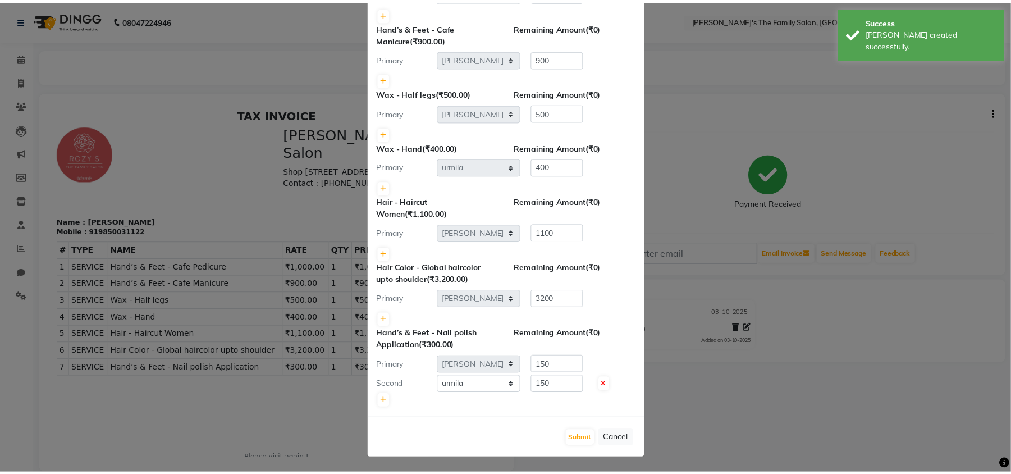
scroll to position [112, 0]
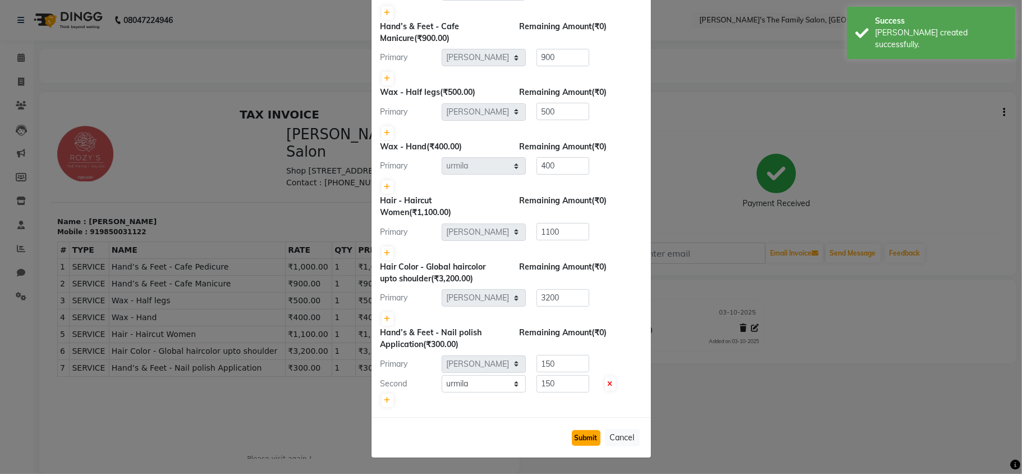
click at [580, 434] on button "Submit" at bounding box center [586, 438] width 29 height 16
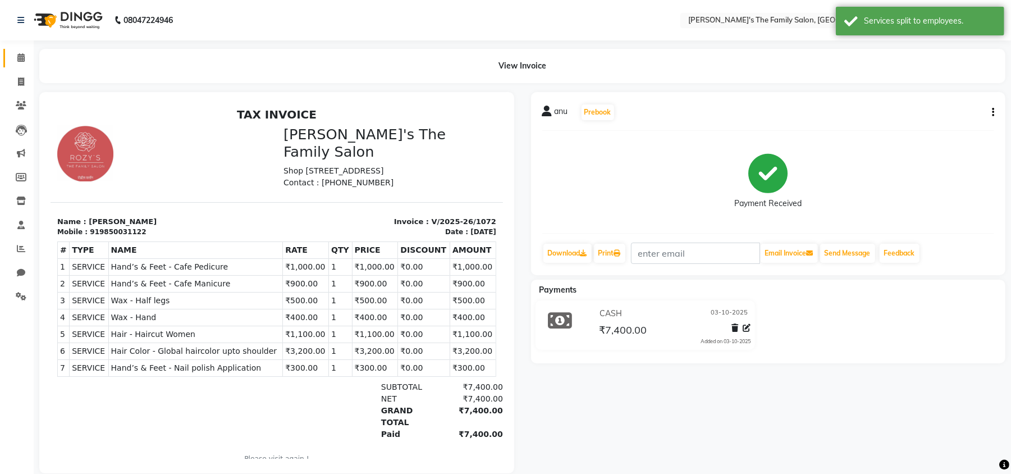
click at [21, 65] on link "Calendar" at bounding box center [16, 58] width 27 height 19
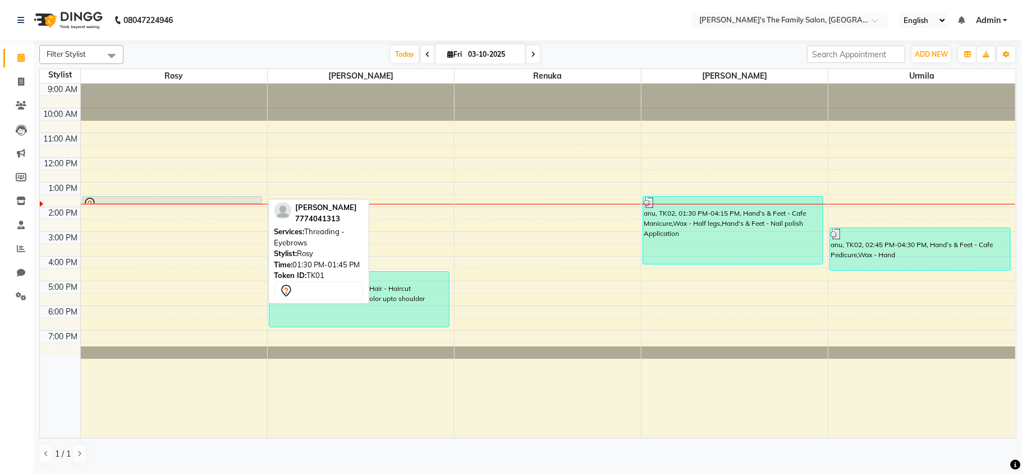
click at [111, 203] on div at bounding box center [172, 203] width 180 height 4
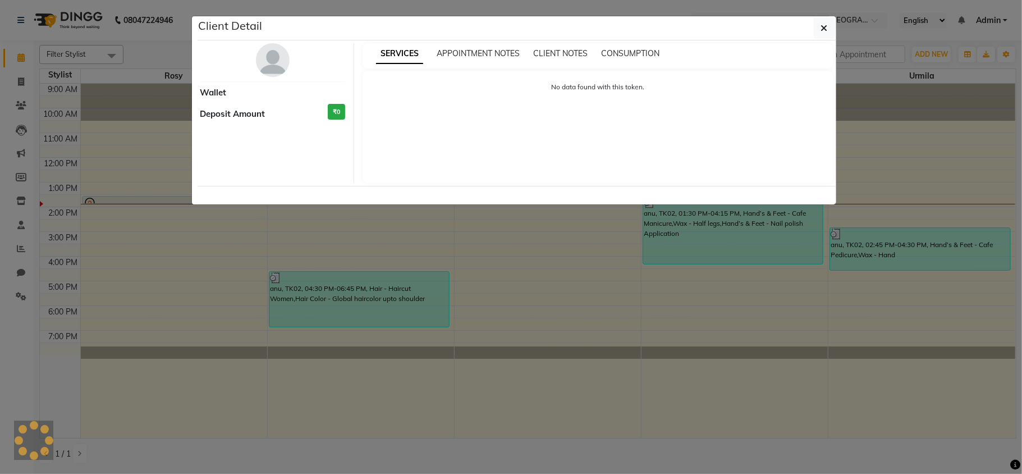
select select "7"
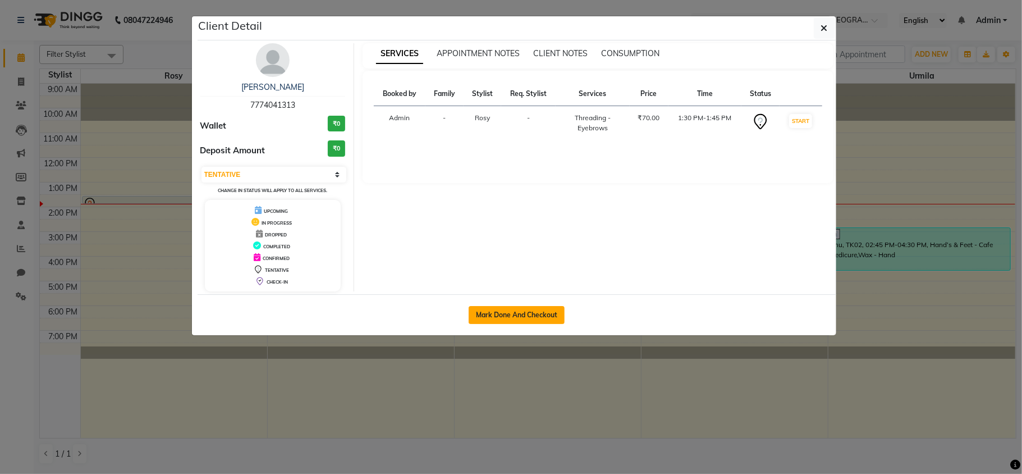
click at [497, 323] on button "Mark Done And Checkout" at bounding box center [517, 315] width 96 height 18
select select "6537"
select select "service"
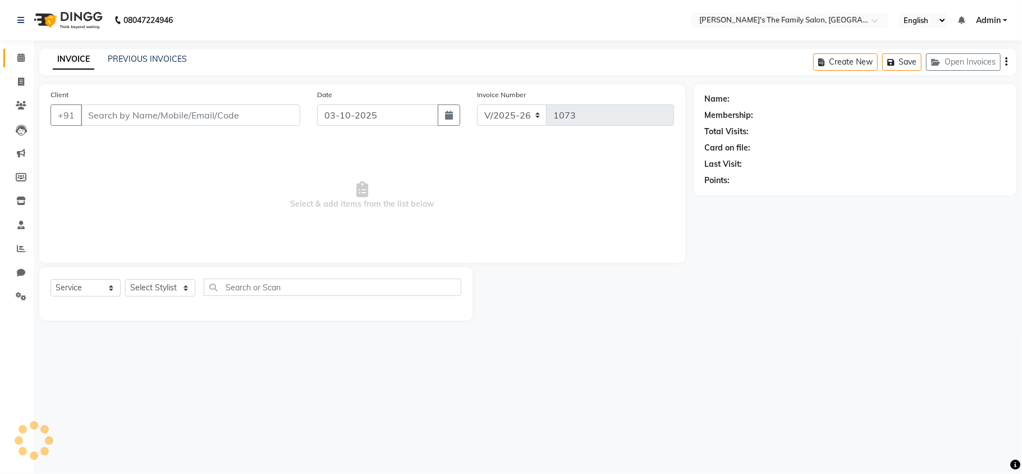
type input "7774041313"
select select "50499"
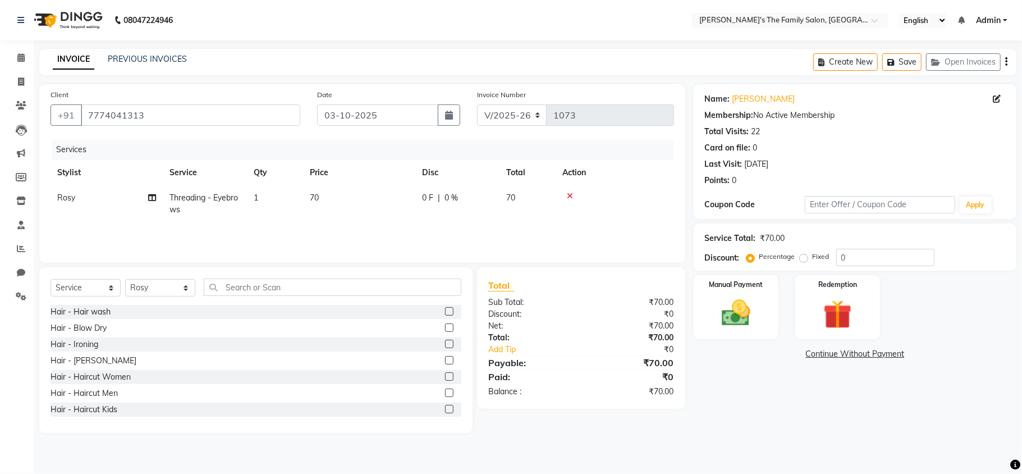
click at [199, 198] on span "Threading - Eyebrows" at bounding box center [203, 203] width 68 height 22
select select "50499"
click at [199, 198] on span "Threading - Eyebrows" at bounding box center [219, 201] width 79 height 10
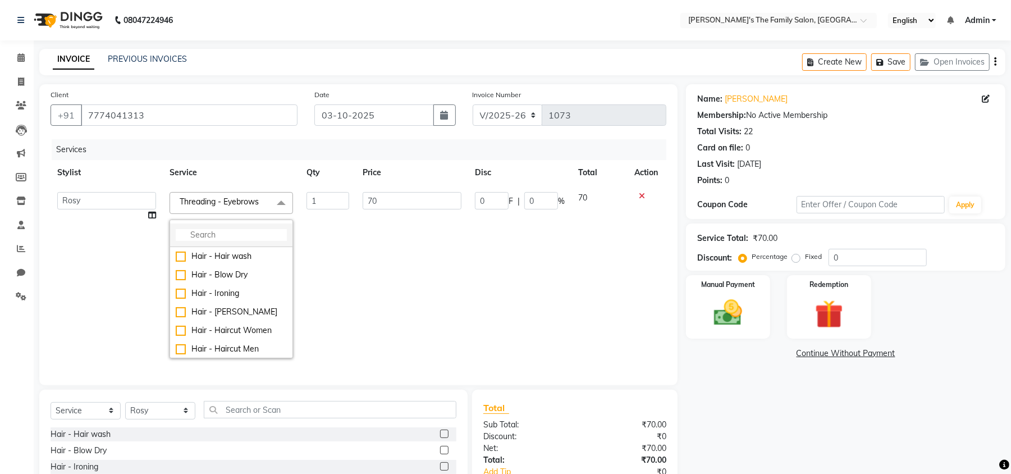
click at [214, 236] on input "multiselect-search" at bounding box center [231, 235] width 111 height 12
type input "full"
click at [238, 346] on div "Wax - Full body" at bounding box center [231, 349] width 111 height 12
checkbox input "true"
type input "3700"
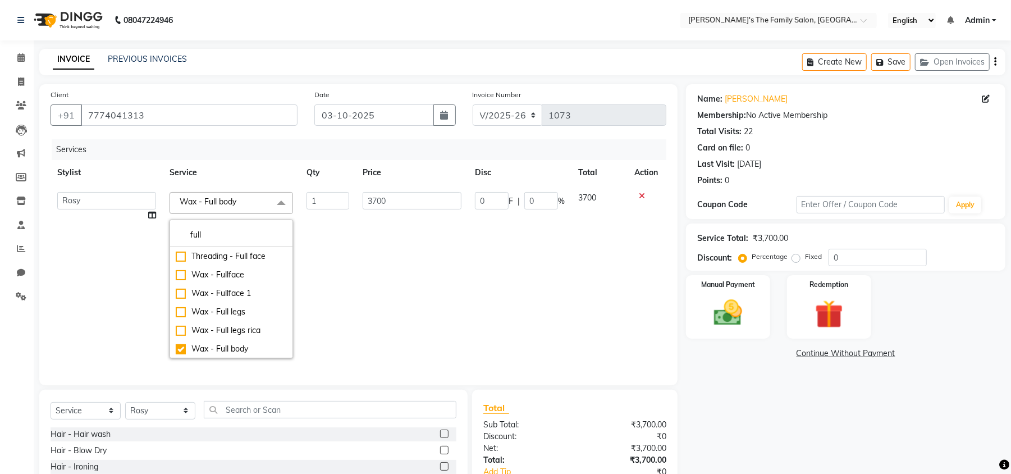
click at [236, 220] on div "full Threading - Full face Wax - Fullface Wax - Fullface 1 Wax - Full legs Wax …" at bounding box center [230, 288] width 123 height 139
click at [237, 227] on li "full" at bounding box center [231, 235] width 122 height 24
click at [215, 234] on input "full" at bounding box center [231, 235] width 111 height 12
type input "f"
type input "h"
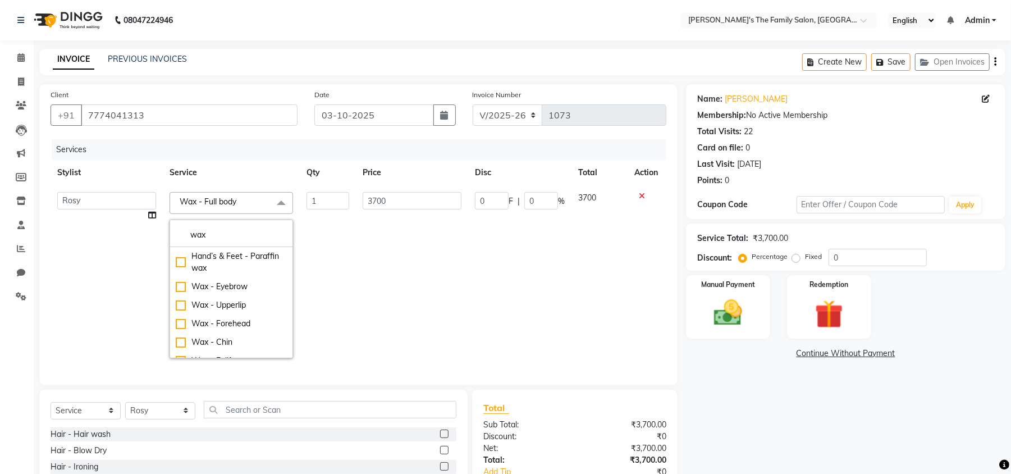
type input "wax"
click at [222, 279] on div "Wax - Hand" at bounding box center [231, 278] width 111 height 12
type input "600"
checkbox input "true"
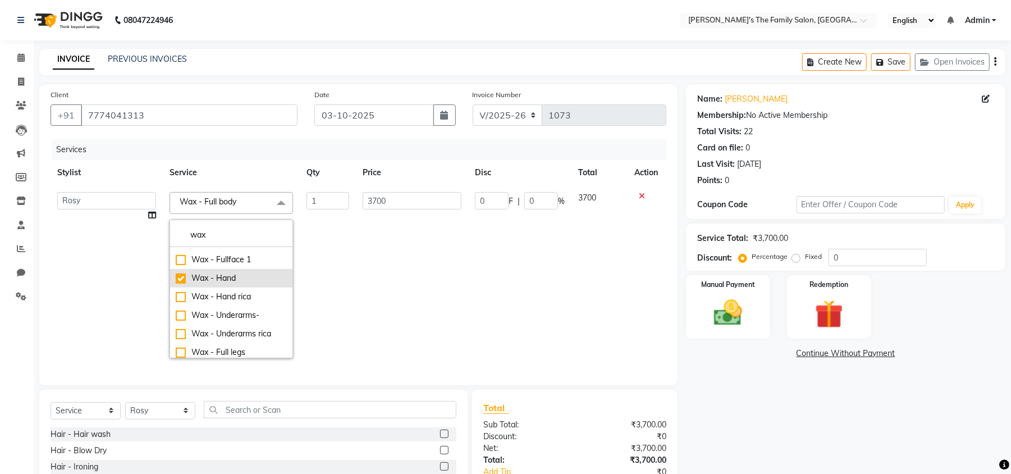
checkbox input "false"
click at [386, 286] on td "600" at bounding box center [412, 275] width 112 height 180
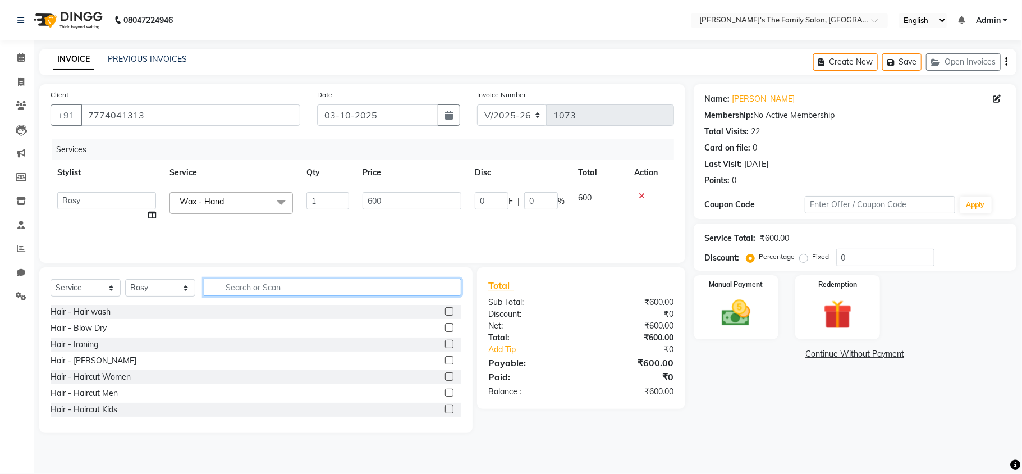
click at [357, 290] on input "text" at bounding box center [333, 286] width 258 height 17
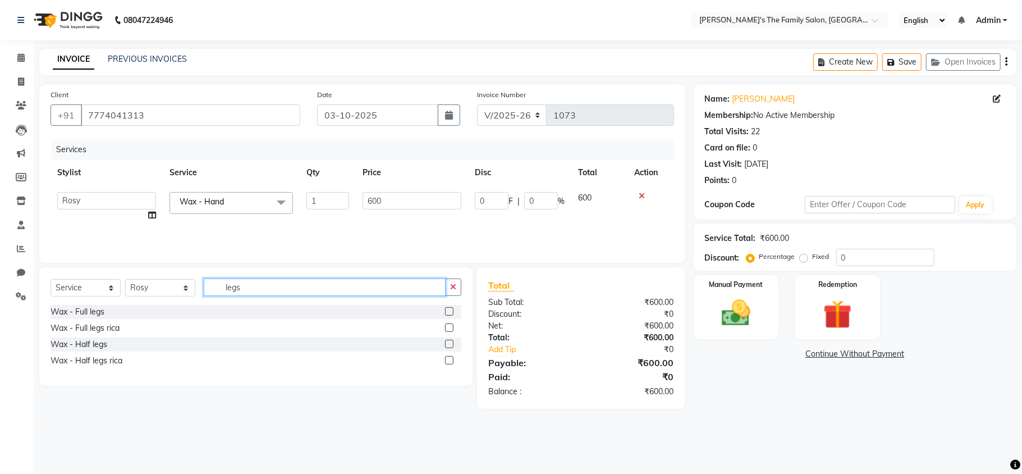
type input "legs"
click at [450, 313] on label at bounding box center [449, 311] width 8 height 8
click at [450, 313] on input "checkbox" at bounding box center [448, 311] width 7 height 7
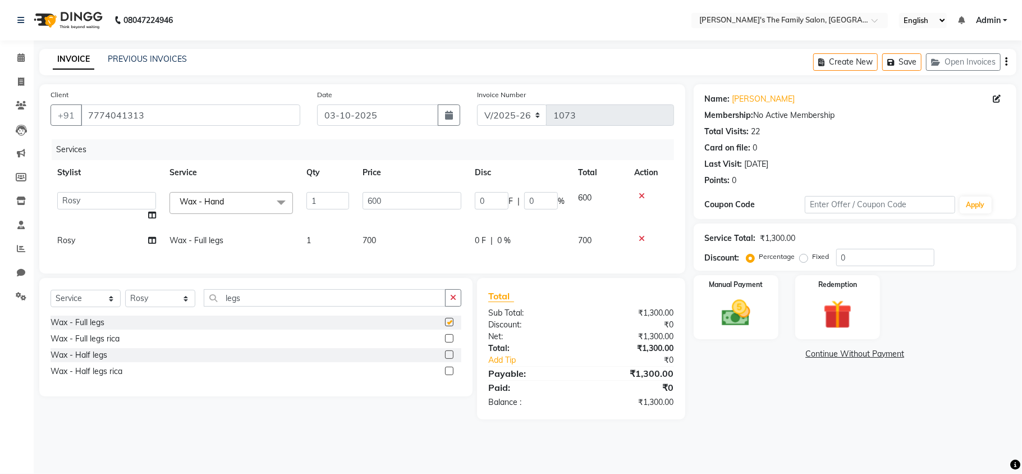
checkbox input "false"
click at [342, 306] on input "legs" at bounding box center [325, 297] width 242 height 17
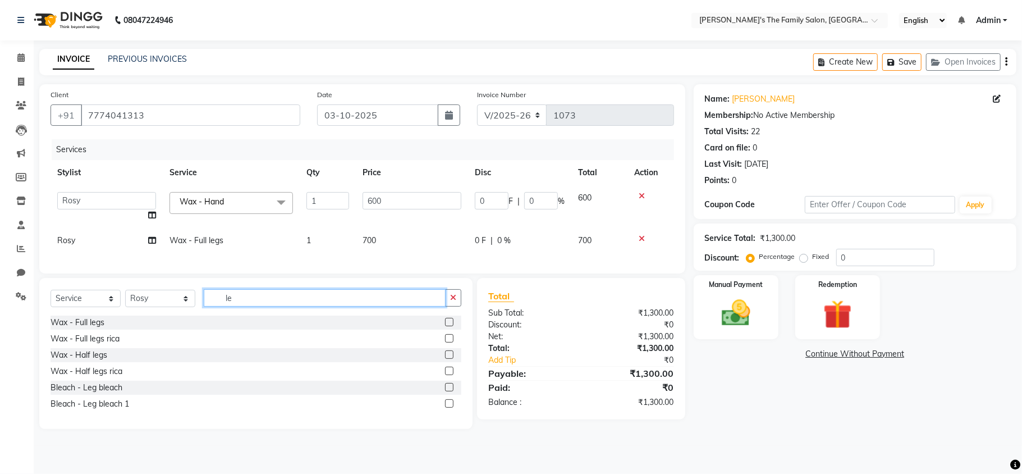
type input "l"
type input "u"
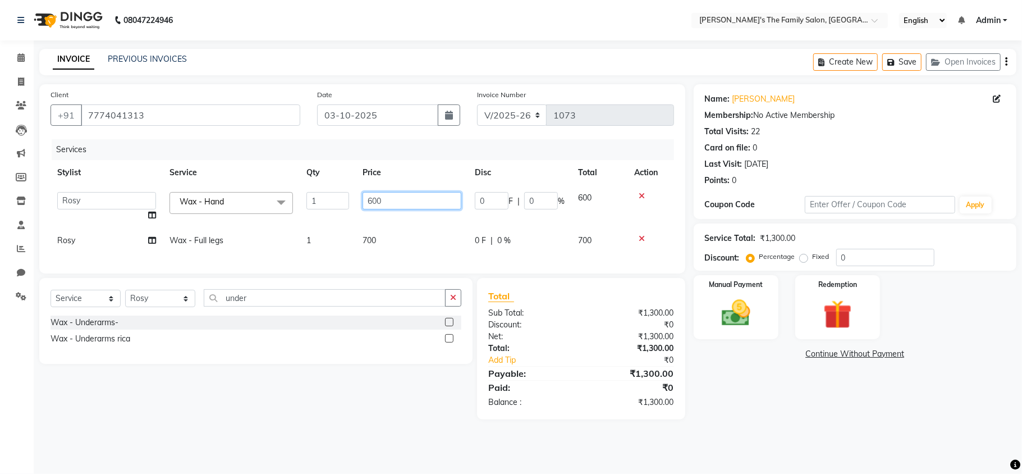
click at [393, 201] on input "600" at bounding box center [412, 200] width 99 height 17
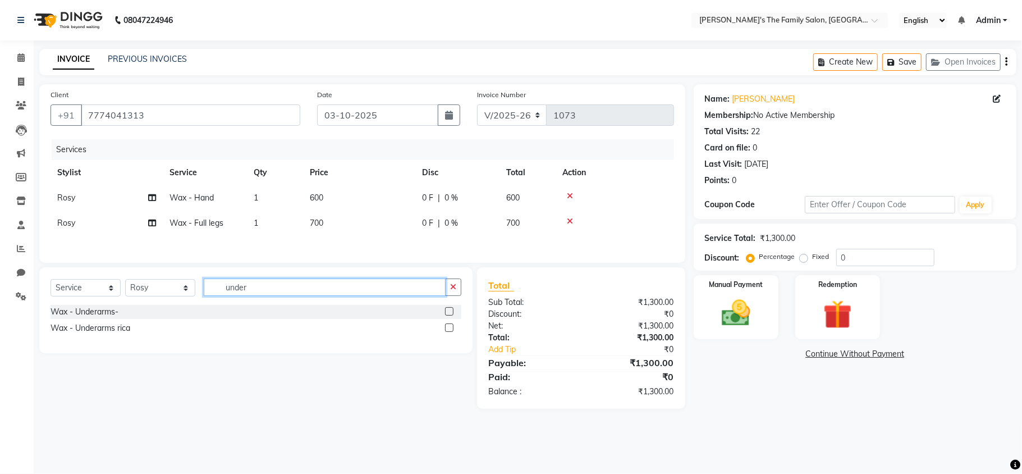
click at [350, 310] on div "Select Service Product Membership Package Voucher Prepaid Gift Card Select Styl…" at bounding box center [255, 310] width 433 height 86
type input "u"
type input "braz"
click at [446, 315] on label at bounding box center [449, 311] width 8 height 8
click at [446, 315] on input "checkbox" at bounding box center [448, 311] width 7 height 7
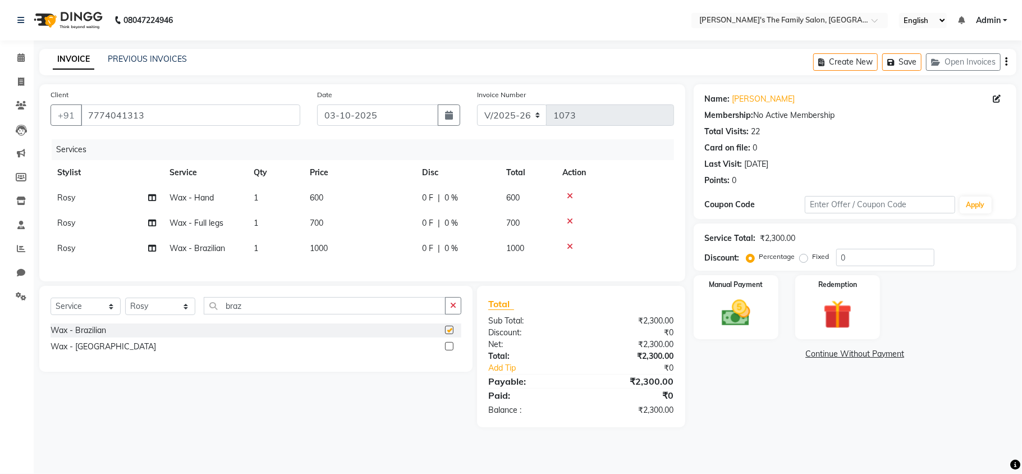
checkbox input "false"
click at [748, 288] on label "Manual Payment" at bounding box center [736, 283] width 56 height 11
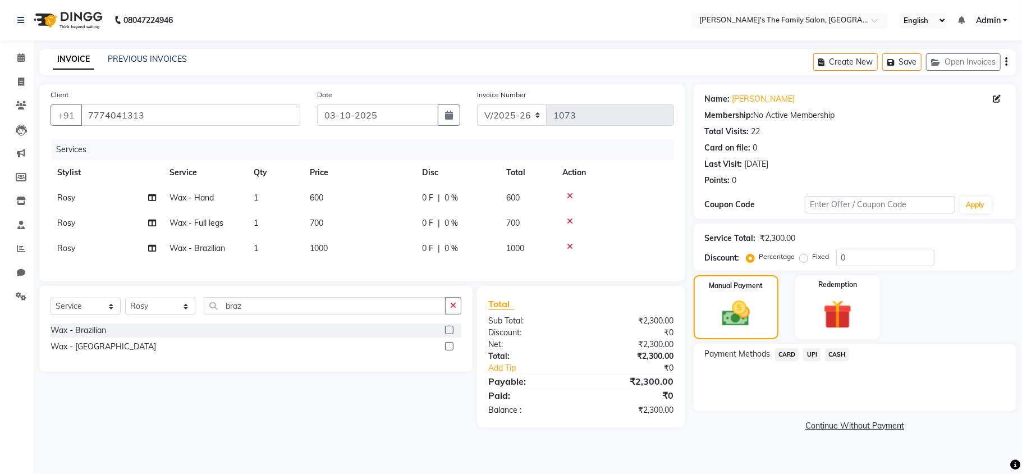
click at [809, 350] on span "UPI" at bounding box center [811, 354] width 17 height 13
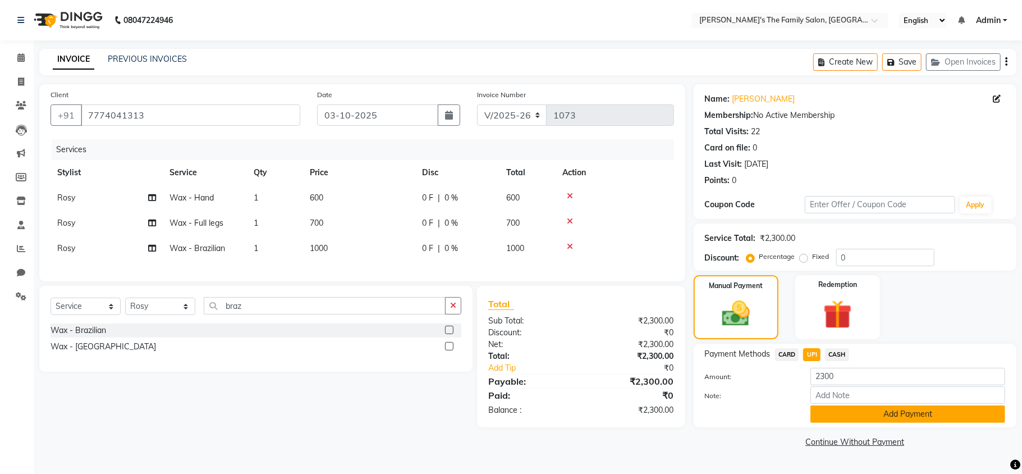
click at [841, 420] on button "Add Payment" at bounding box center [907, 413] width 195 height 17
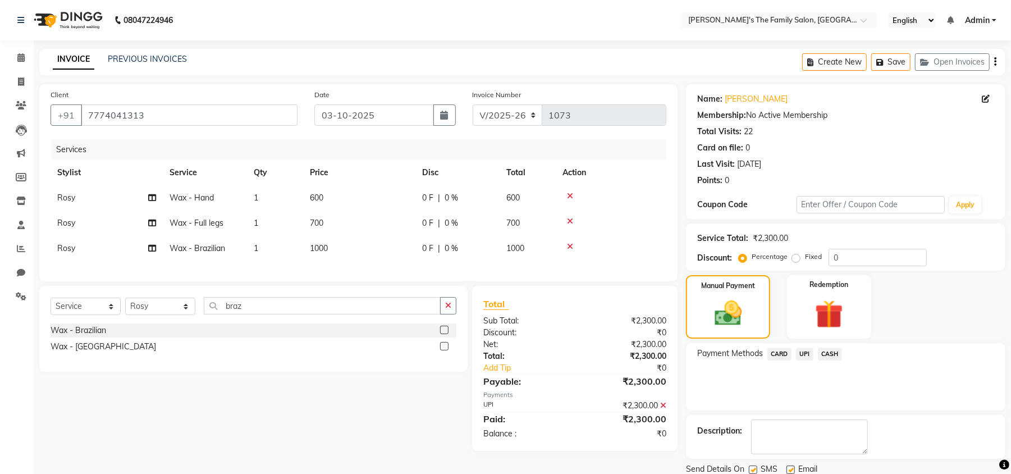
scroll to position [41, 0]
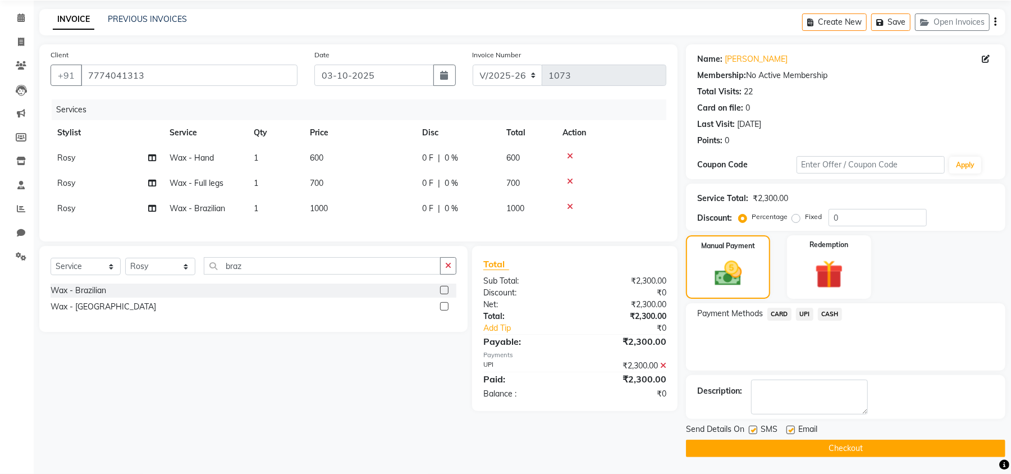
click at [752, 441] on button "Checkout" at bounding box center [845, 447] width 319 height 17
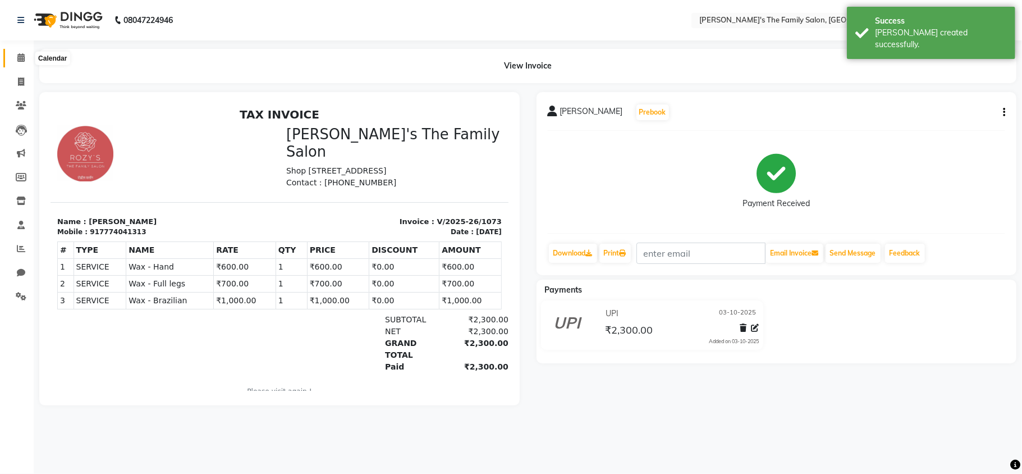
click at [17, 57] on icon at bounding box center [20, 57] width 7 height 8
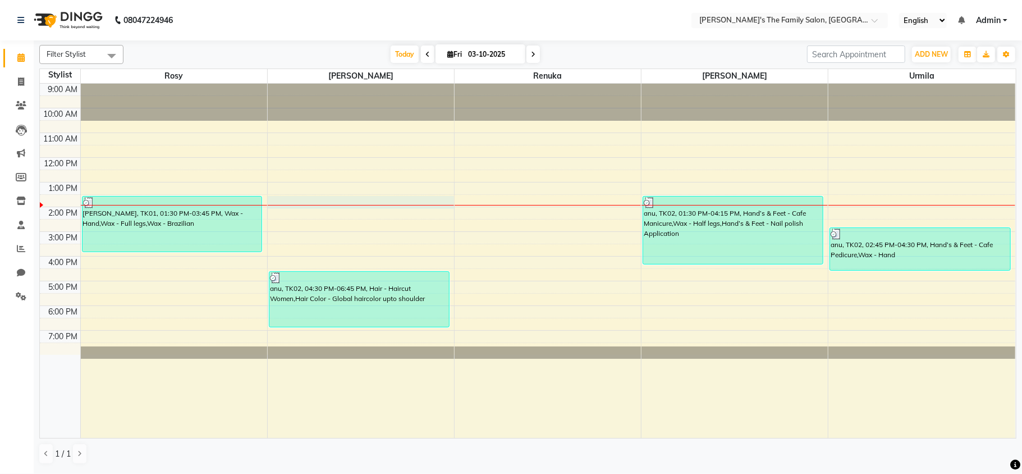
click at [274, 202] on div "9:00 AM 10:00 AM 11:00 AM 12:00 PM 1:00 PM 2:00 PM 3:00 PM 4:00 PM 5:00 PM 6:00…" at bounding box center [527, 261] width 975 height 354
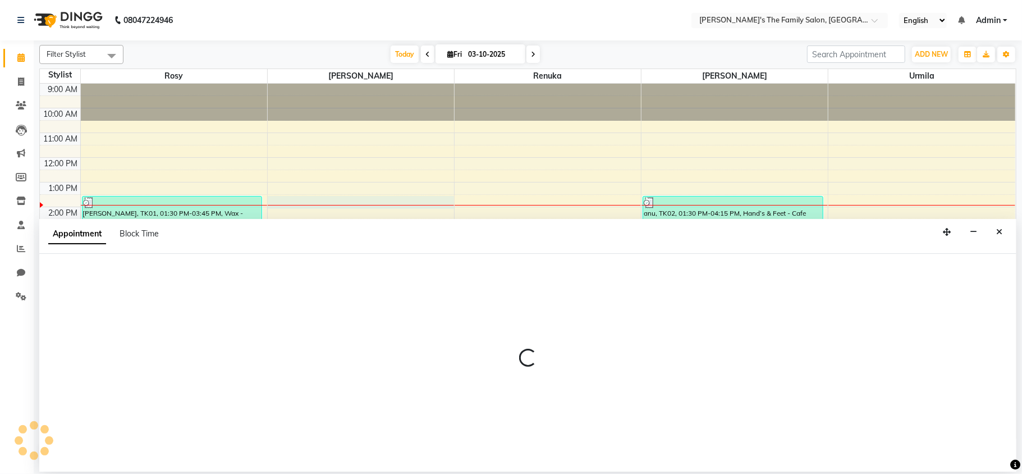
select select "50500"
select select "810"
select select "tentative"
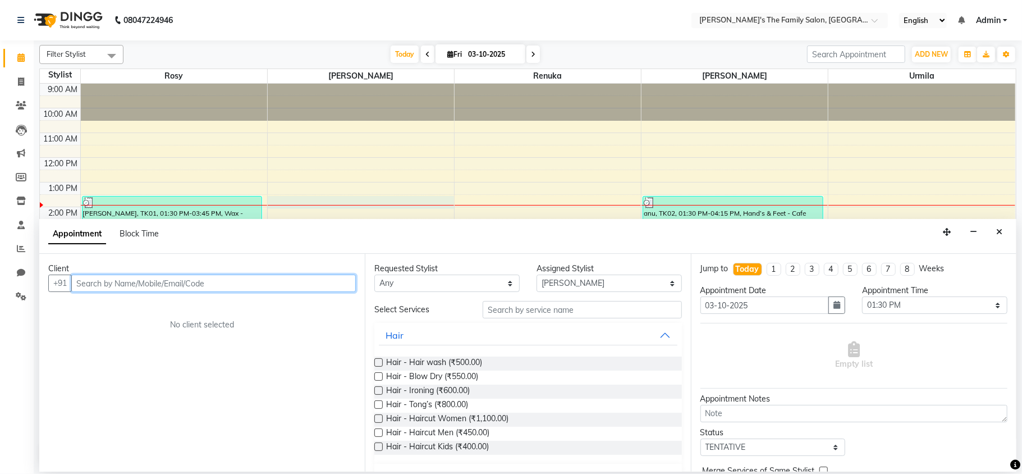
click at [218, 283] on input "text" at bounding box center [213, 282] width 285 height 17
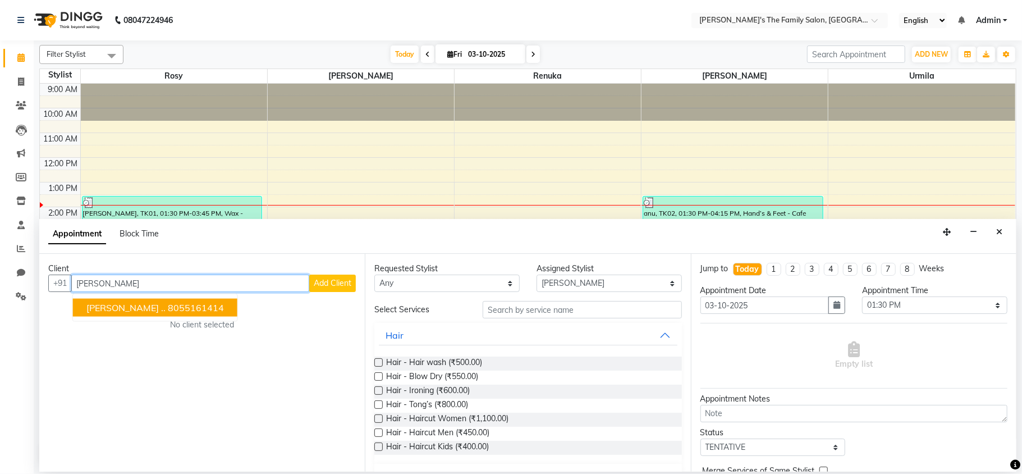
click at [168, 310] on ngb-highlight "8055161414" at bounding box center [196, 307] width 56 height 11
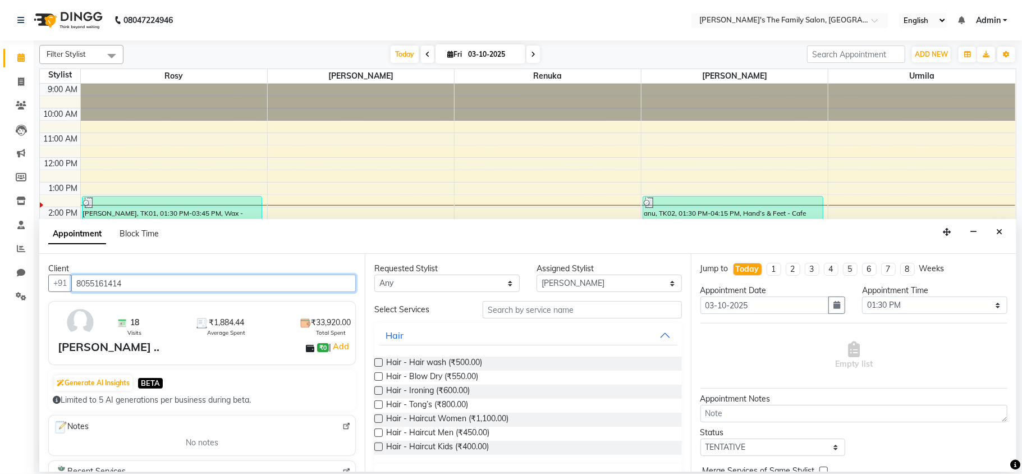
type input "8055161414"
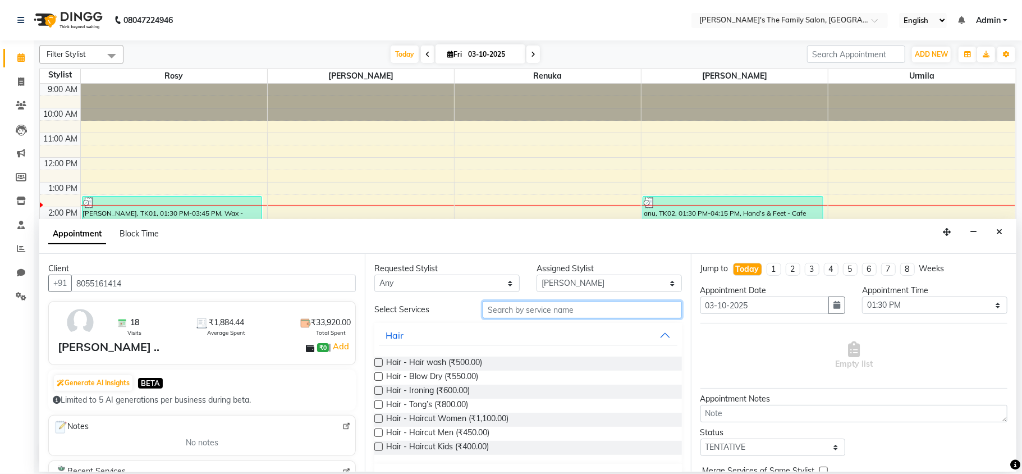
click at [521, 310] on input "text" at bounding box center [582, 309] width 199 height 17
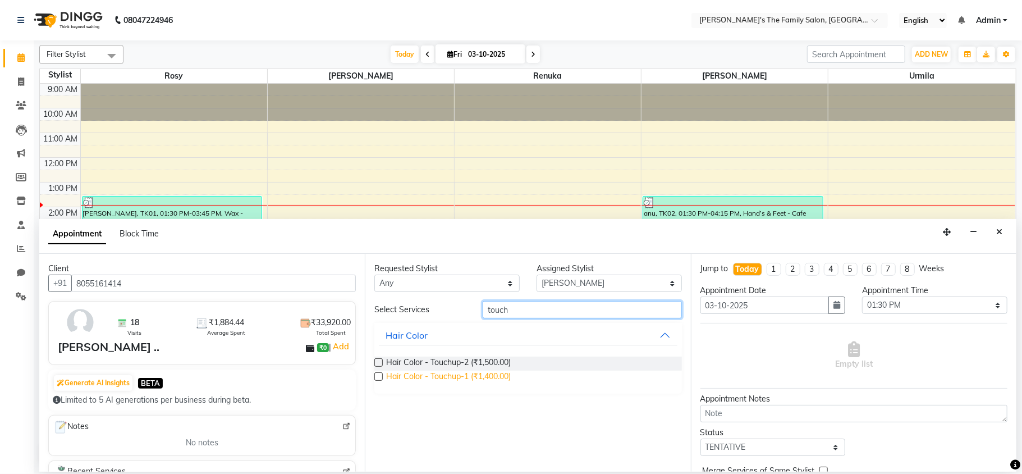
type input "touch"
click at [461, 375] on span "Hair Color - Touchup-1 (₹1,400.00)" at bounding box center [448, 377] width 125 height 14
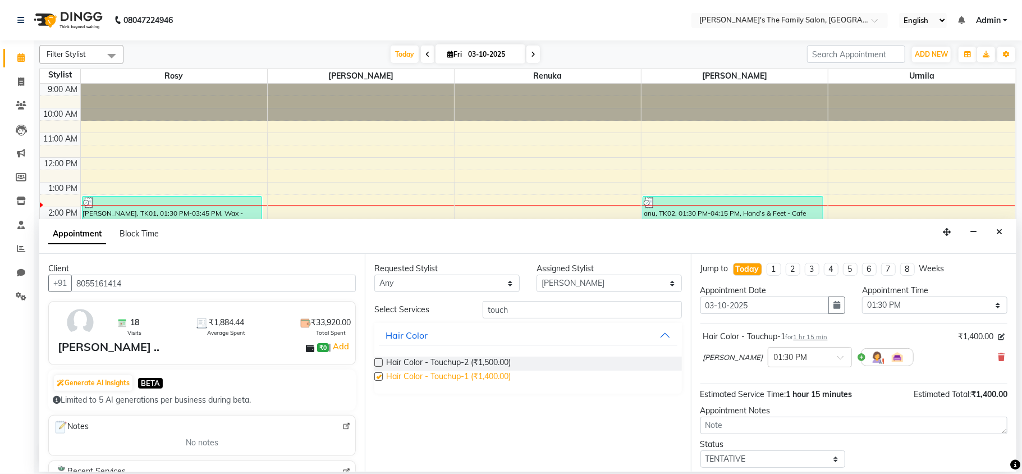
checkbox input "false"
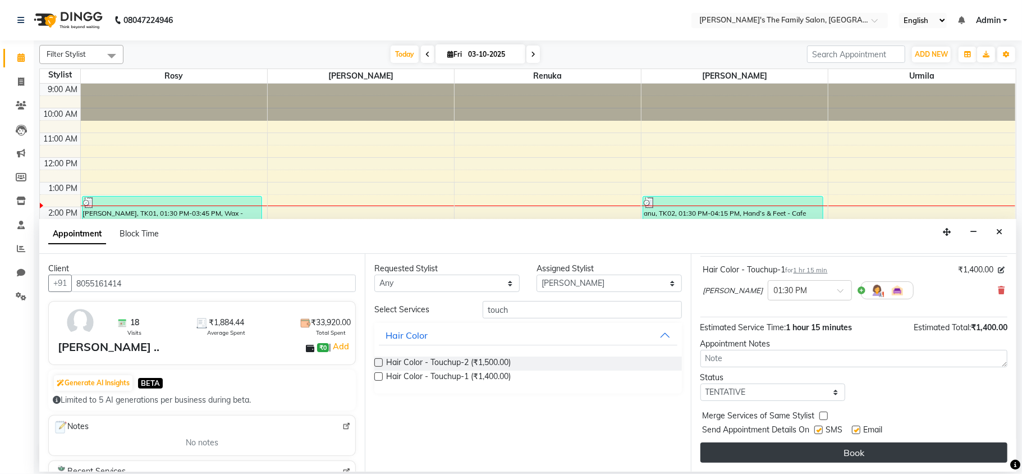
click at [926, 447] on button "Book" at bounding box center [853, 452] width 307 height 20
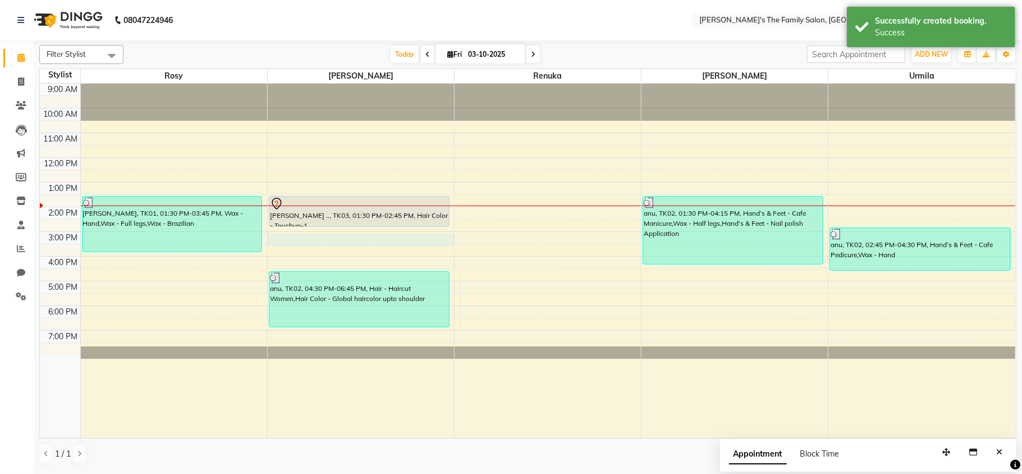
click at [279, 239] on div "9:00 AM 10:00 AM 11:00 AM 12:00 PM 1:00 PM 2:00 PM 3:00 PM 4:00 PM 5:00 PM 6:00…" at bounding box center [527, 261] width 975 height 354
select select "50500"
select select "tentative"
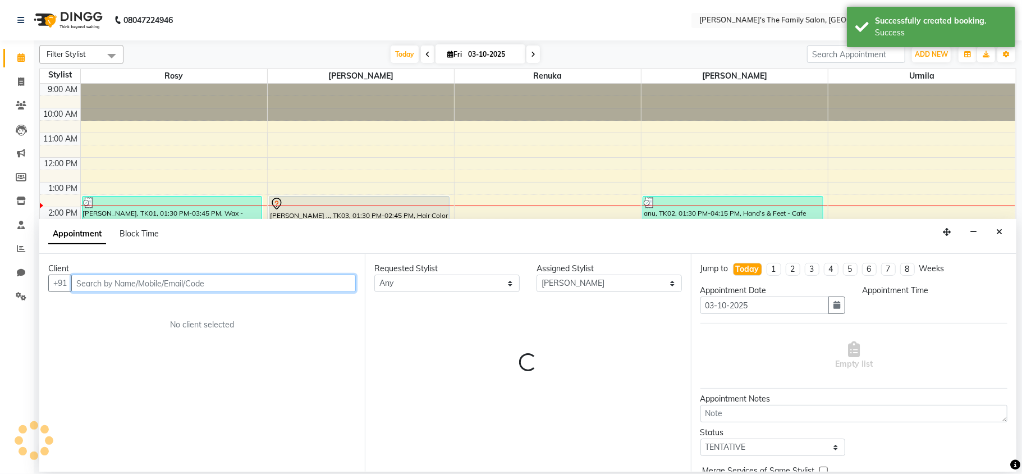
select select "900"
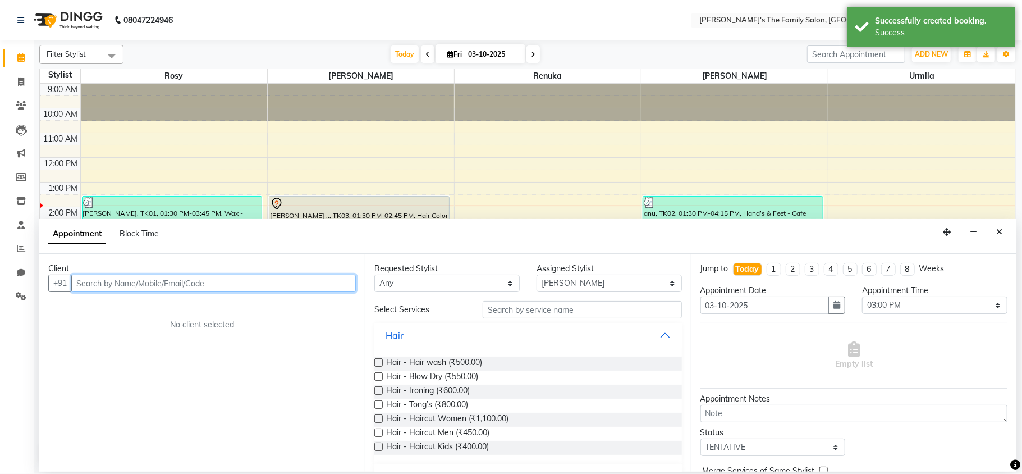
click at [230, 282] on input "text" at bounding box center [213, 282] width 285 height 17
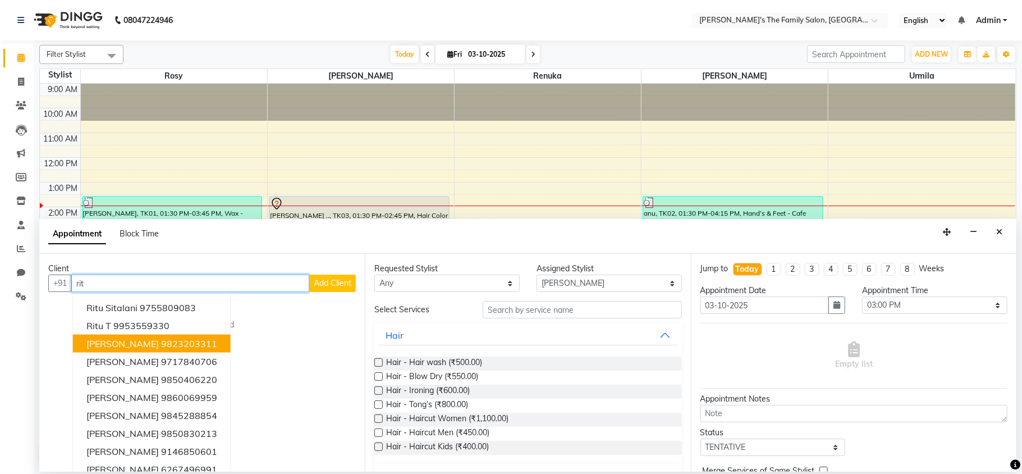
click at [178, 343] on ngb-highlight "9823203311" at bounding box center [189, 343] width 56 height 11
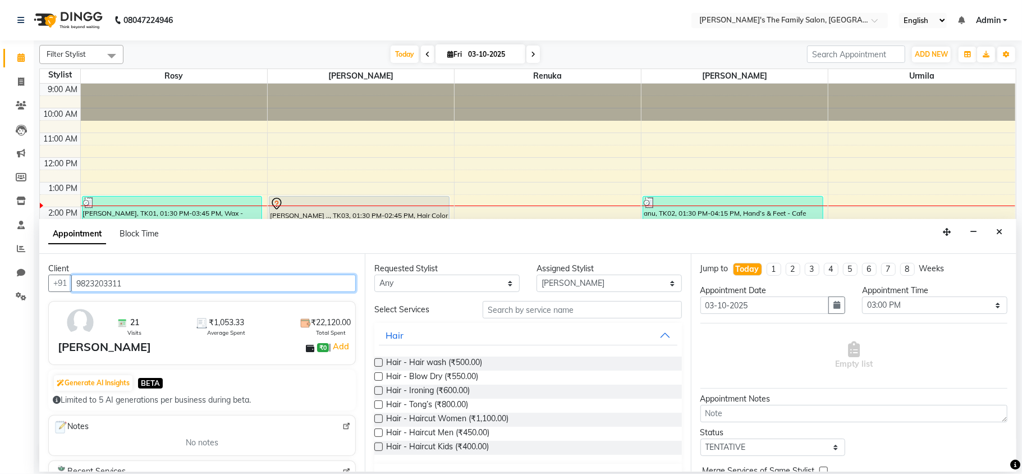
type input "9823203311"
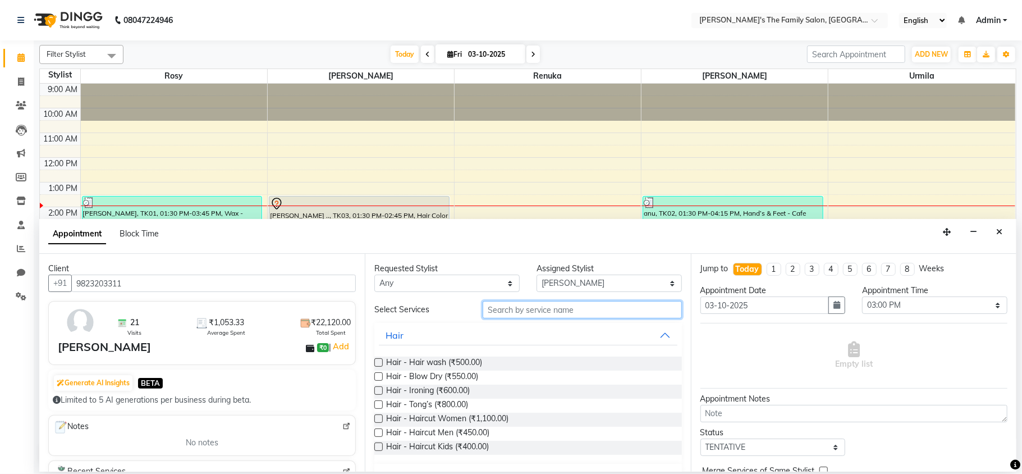
click at [554, 313] on input "text" at bounding box center [582, 309] width 199 height 17
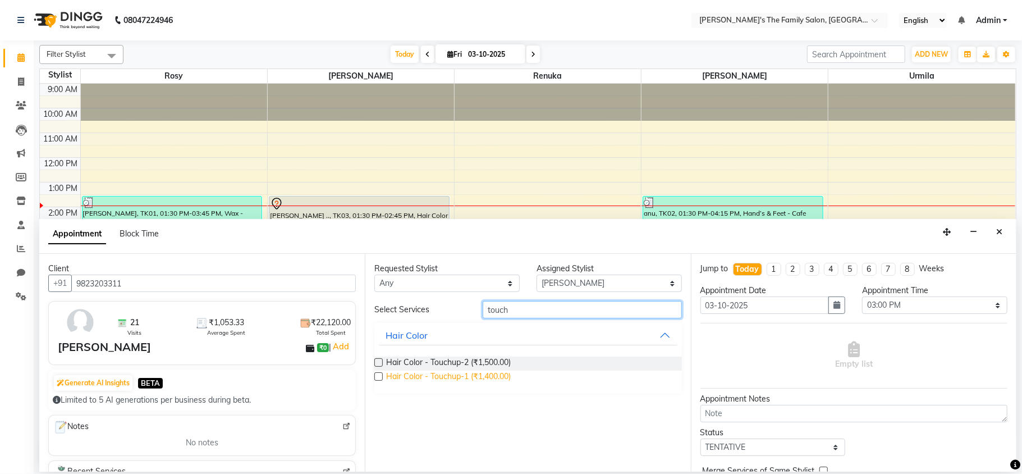
type input "touch"
click at [480, 379] on span "Hair Color - Touchup-1 (₹1,400.00)" at bounding box center [448, 377] width 125 height 14
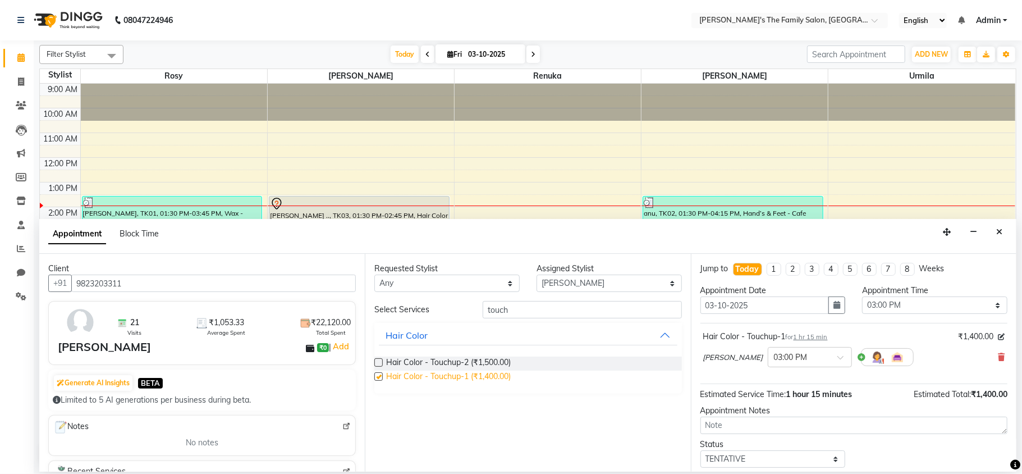
checkbox input "false"
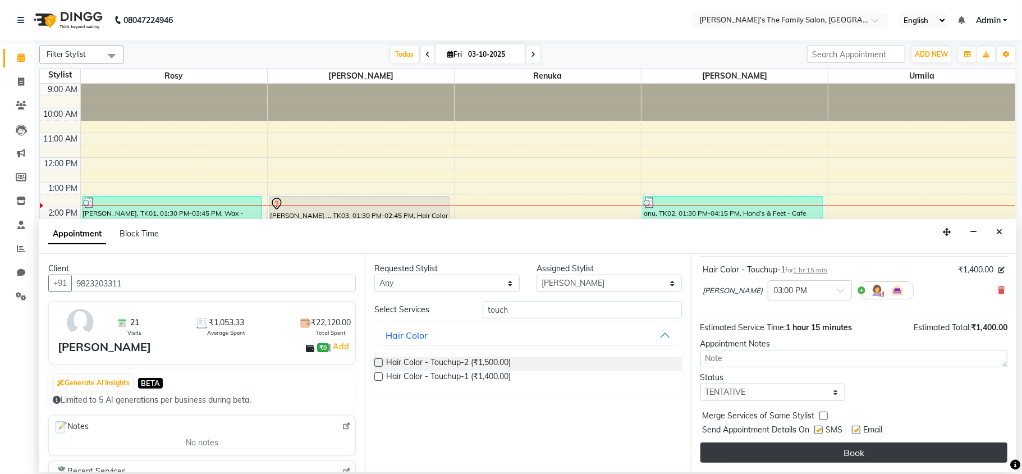
click at [847, 452] on button "Book" at bounding box center [853, 452] width 307 height 20
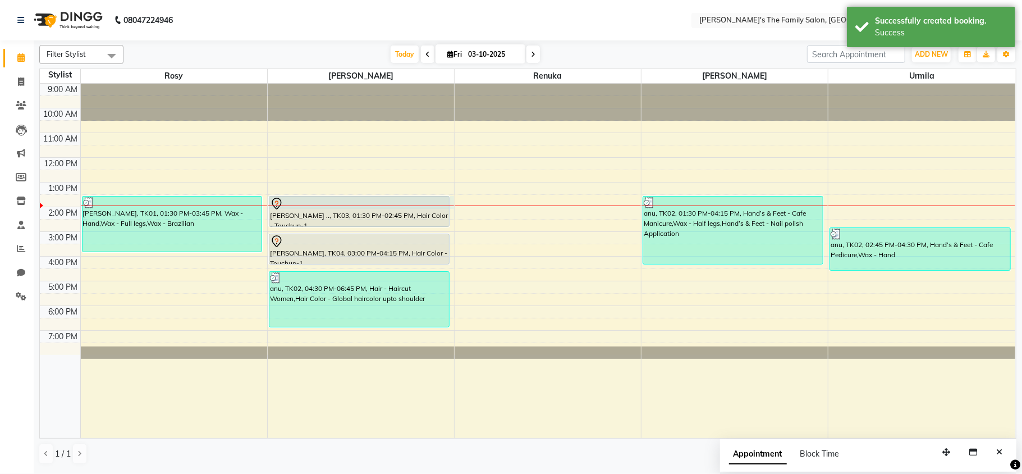
click at [453, 208] on div "9:00 AM 10:00 AM 11:00 AM 12:00 PM 1:00 PM 2:00 PM 3:00 PM 4:00 PM 5:00 PM 6:00…" at bounding box center [527, 261] width 975 height 354
select select "50500"
select select "tentative"
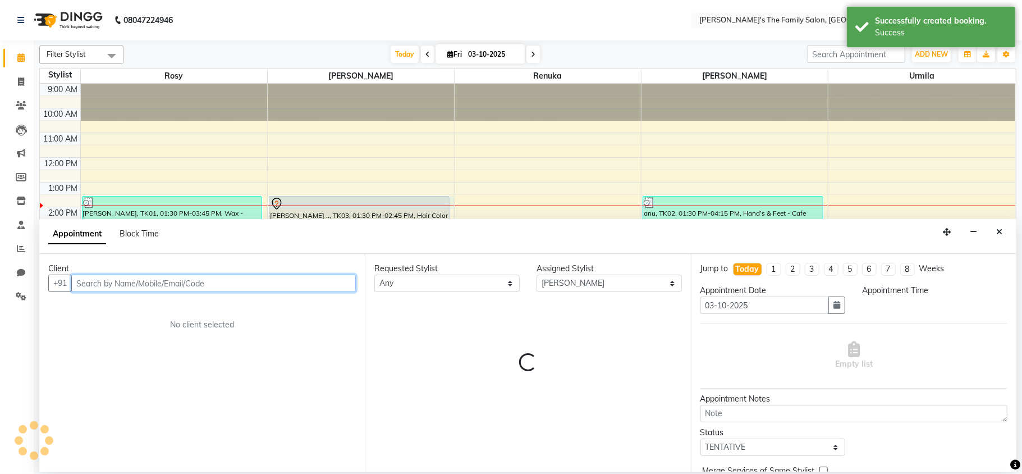
select select "810"
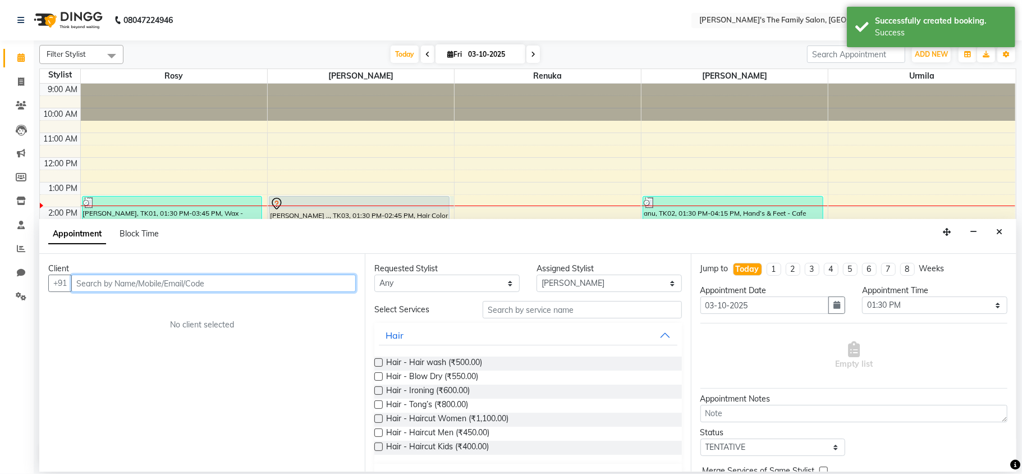
click at [284, 279] on input "text" at bounding box center [213, 282] width 285 height 17
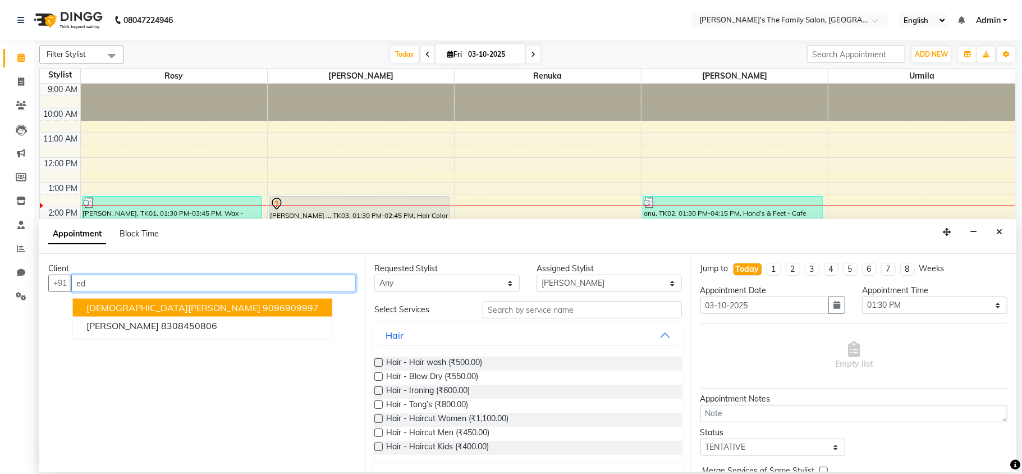
type input "e"
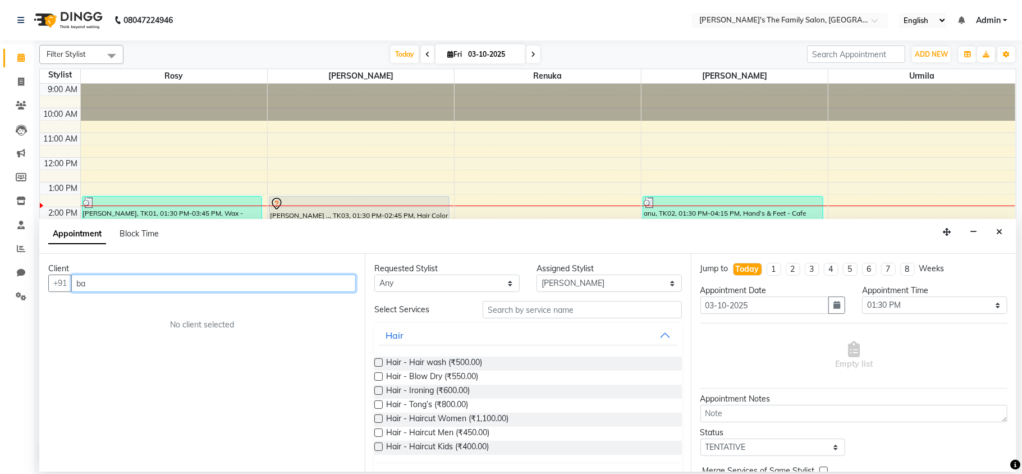
type input "b"
type input "9823117582"
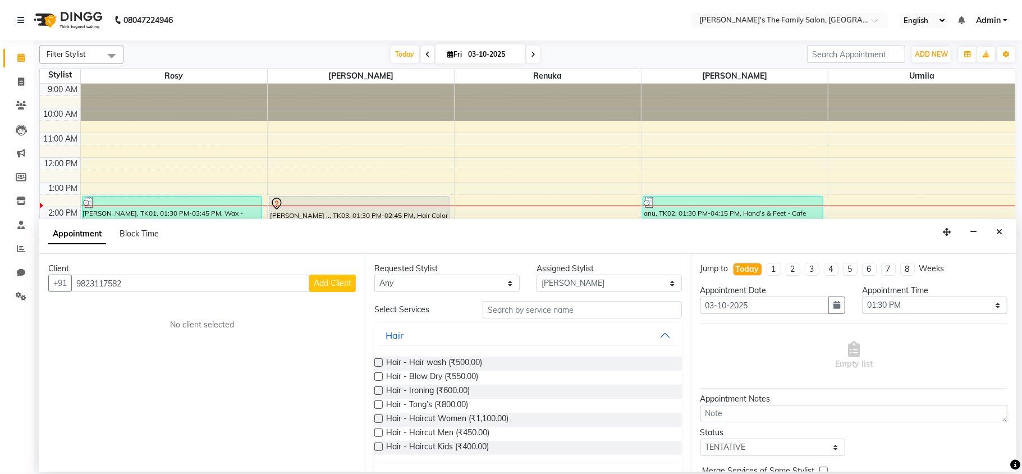
click at [321, 286] on span "Add Client" at bounding box center [333, 283] width 38 height 10
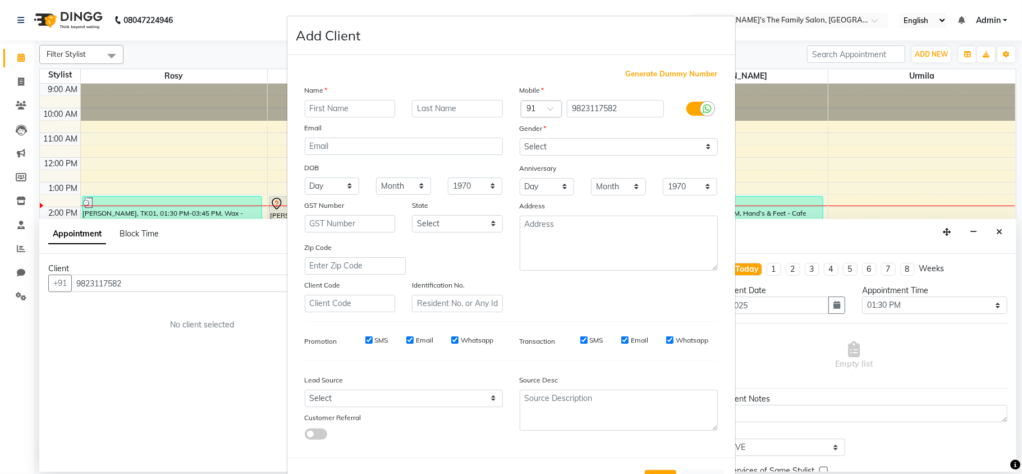
click at [344, 113] on input "text" at bounding box center [350, 108] width 91 height 17
type input "[PERSON_NAME]"
click at [365, 337] on input "SMS" at bounding box center [368, 339] width 7 height 7
checkbox input "false"
click at [406, 337] on input "Email" at bounding box center [409, 339] width 7 height 7
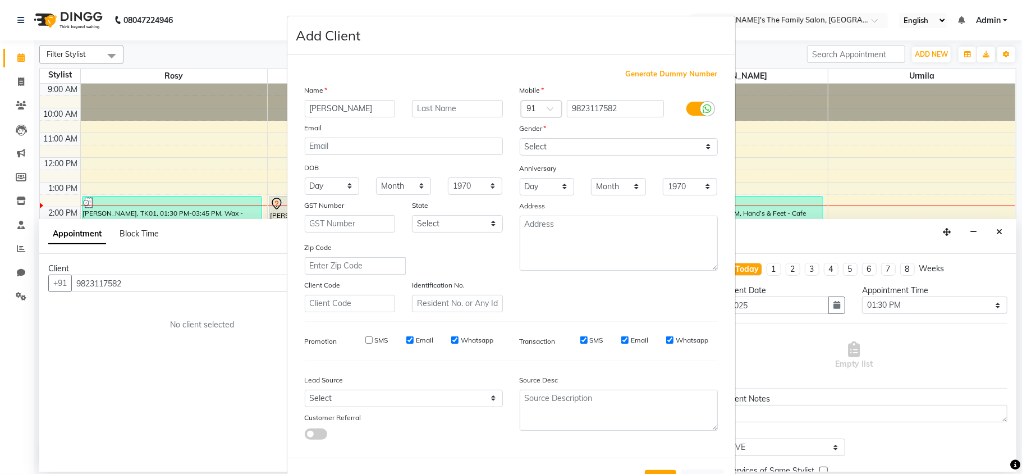
checkbox input "false"
click at [451, 340] on input "Whatsapp" at bounding box center [454, 339] width 7 height 7
checkbox input "false"
click at [568, 153] on select "Select [DEMOGRAPHIC_DATA] [DEMOGRAPHIC_DATA] Other Prefer Not To Say" at bounding box center [619, 146] width 198 height 17
select select "[DEMOGRAPHIC_DATA]"
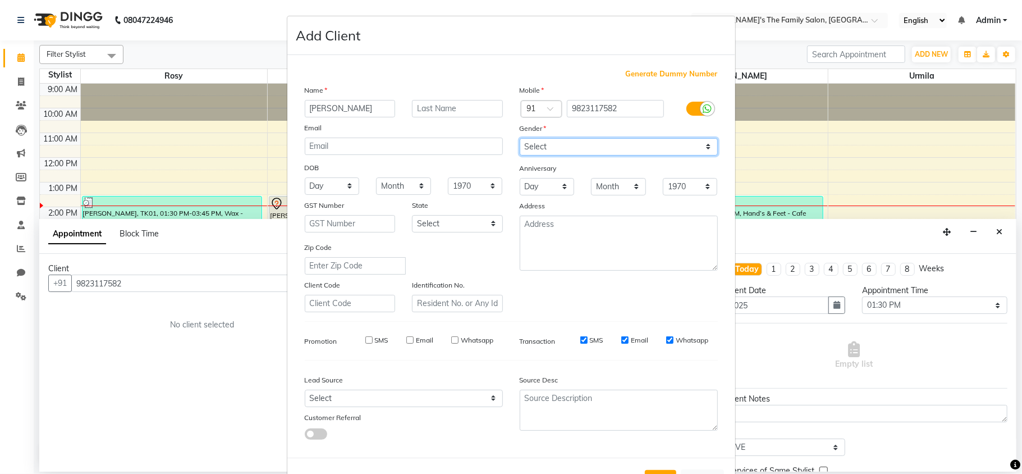
click at [520, 138] on select "Select [DEMOGRAPHIC_DATA] [DEMOGRAPHIC_DATA] Other Prefer Not To Say" at bounding box center [619, 146] width 198 height 17
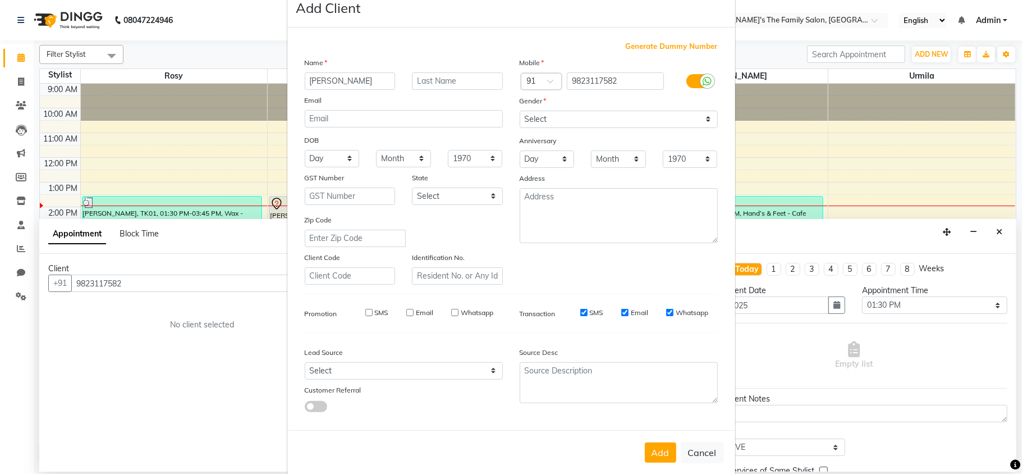
scroll to position [42, 0]
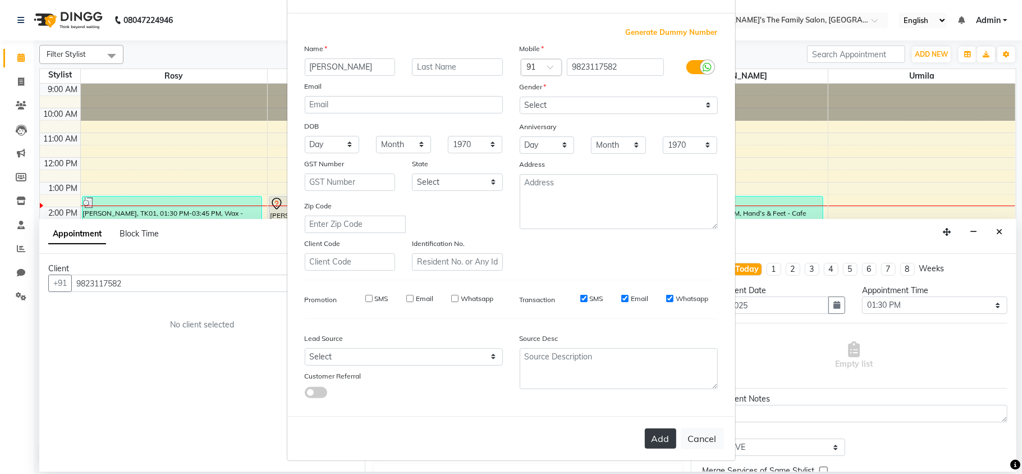
click at [651, 434] on button "Add" at bounding box center [660, 438] width 31 height 20
select select
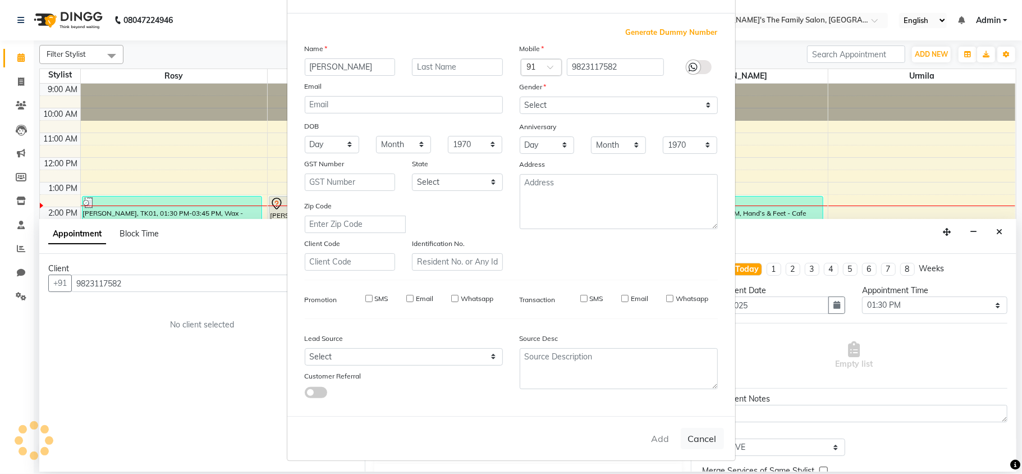
select select
checkbox input "false"
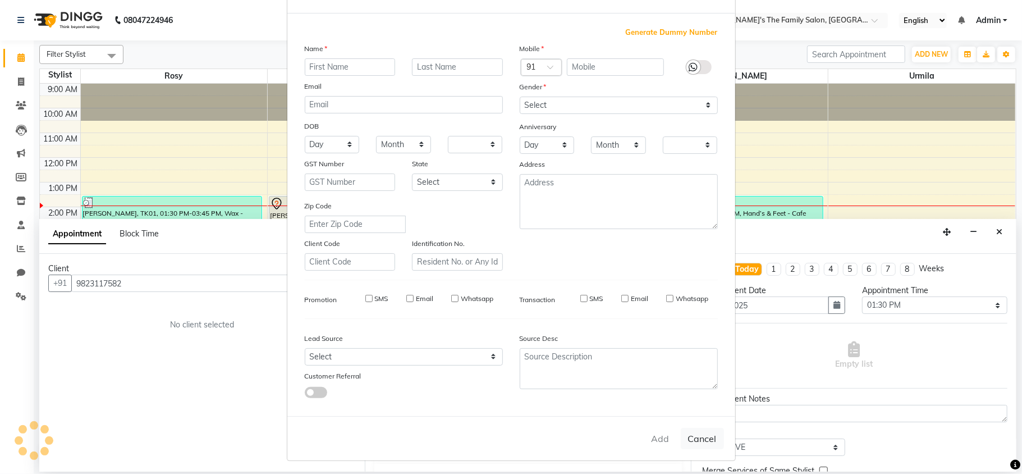
checkbox input "false"
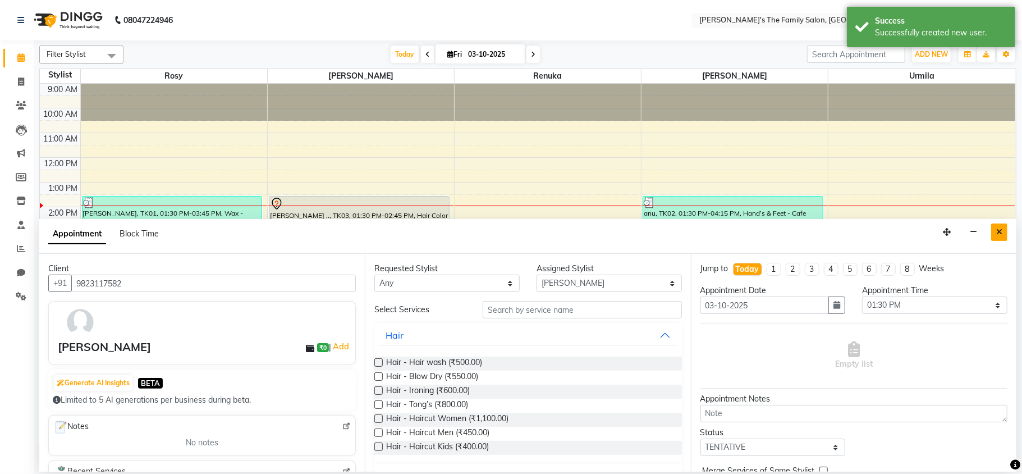
click at [1006, 232] on button "Close" at bounding box center [999, 231] width 16 height 17
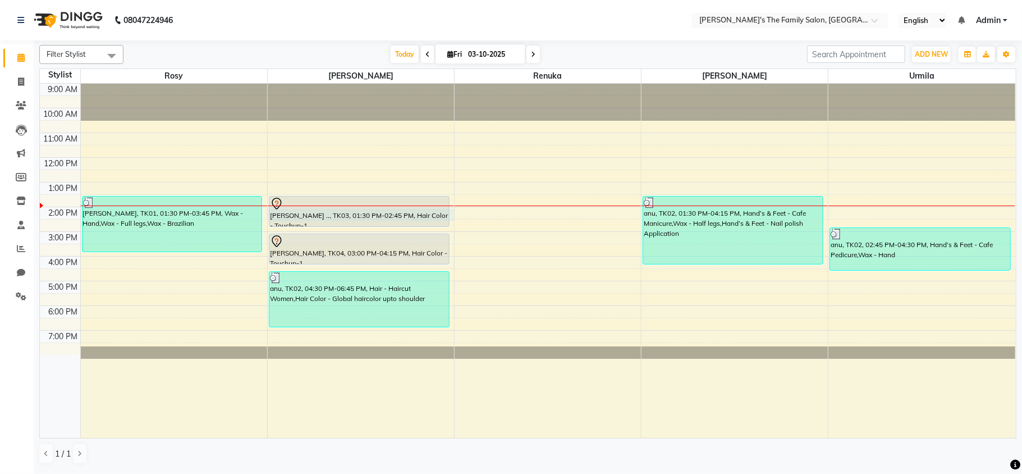
click at [451, 212] on div "9:00 AM 10:00 AM 11:00 AM 12:00 PM 1:00 PM 2:00 PM 3:00 PM 4:00 PM 5:00 PM 6:00…" at bounding box center [527, 261] width 975 height 354
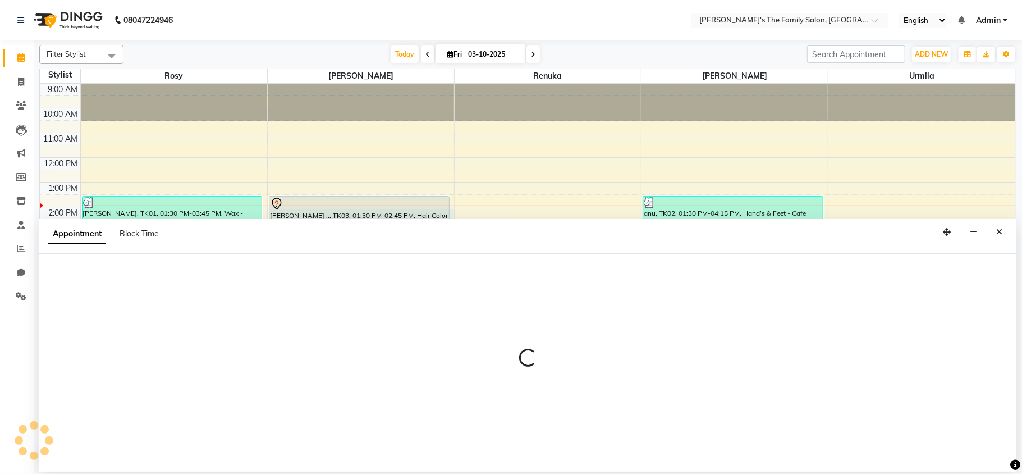
select select "50500"
select select "tentative"
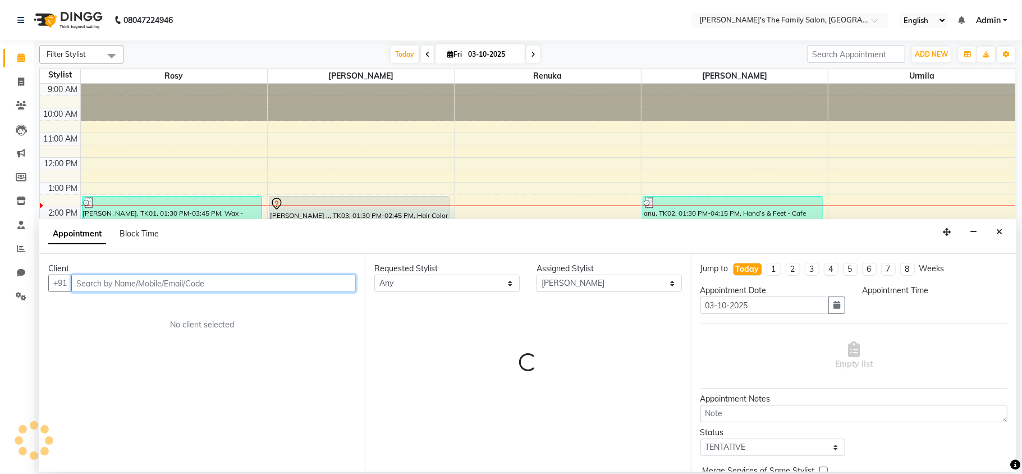
select select "840"
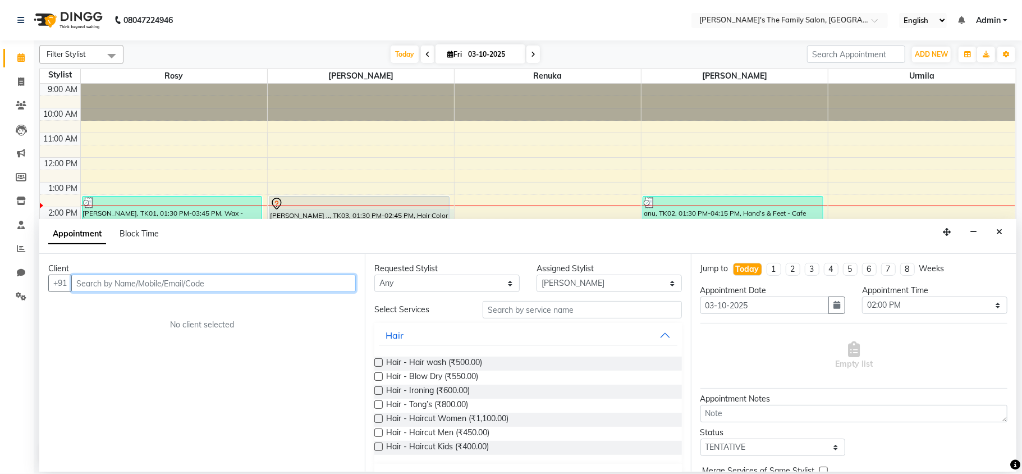
click at [342, 279] on input "text" at bounding box center [213, 282] width 285 height 17
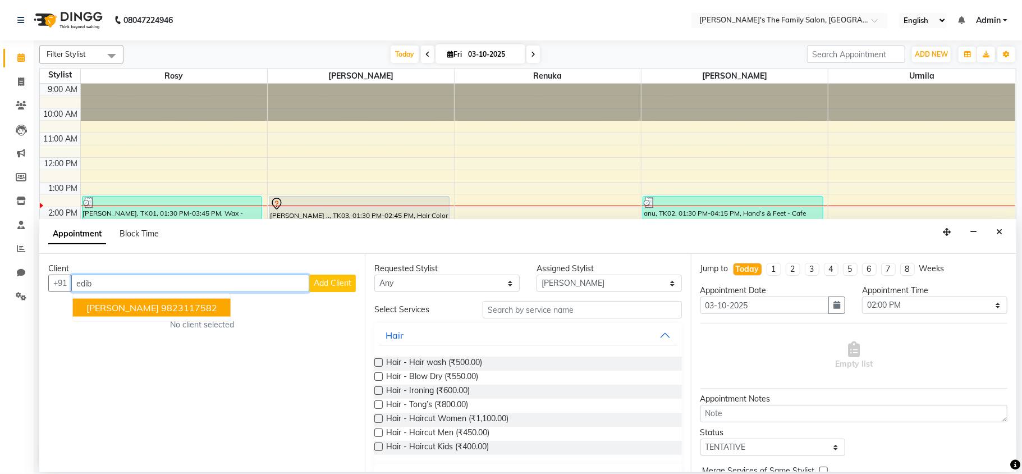
click at [162, 310] on ngb-highlight "9823117582" at bounding box center [189, 307] width 56 height 11
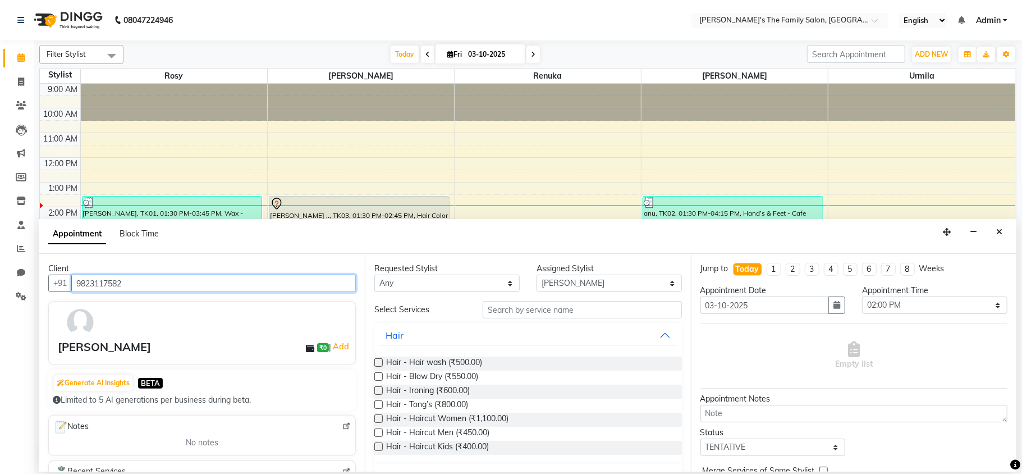
type input "9823117582"
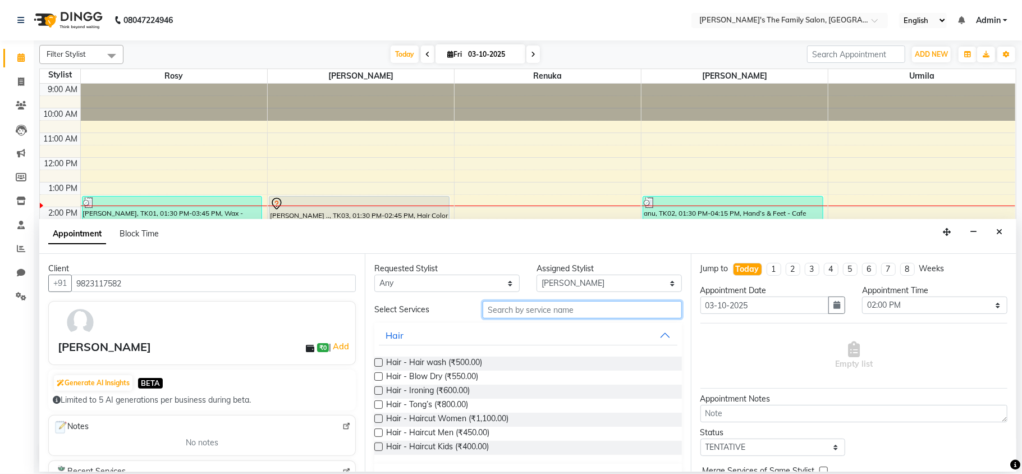
click at [581, 310] on input "text" at bounding box center [582, 309] width 199 height 17
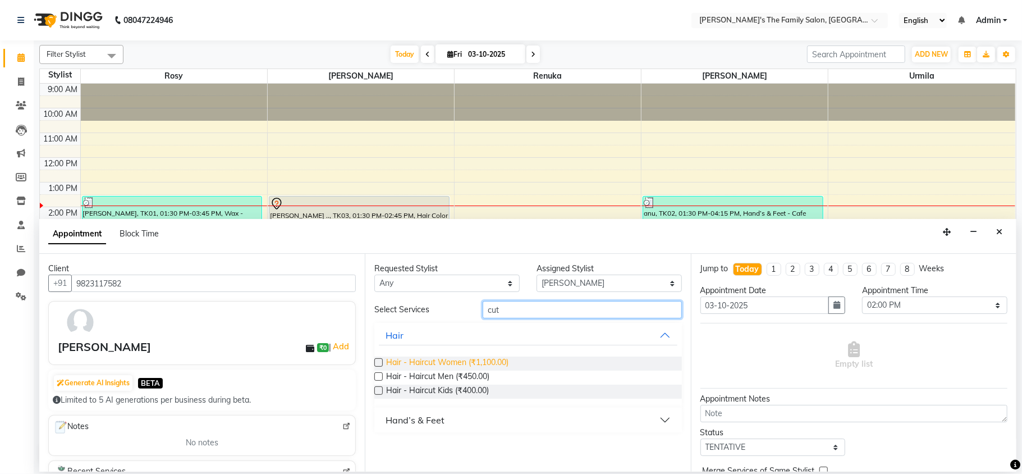
type input "cut"
click at [442, 357] on span "Hair - Haircut Women (₹1,100.00)" at bounding box center [447, 363] width 122 height 14
checkbox input "false"
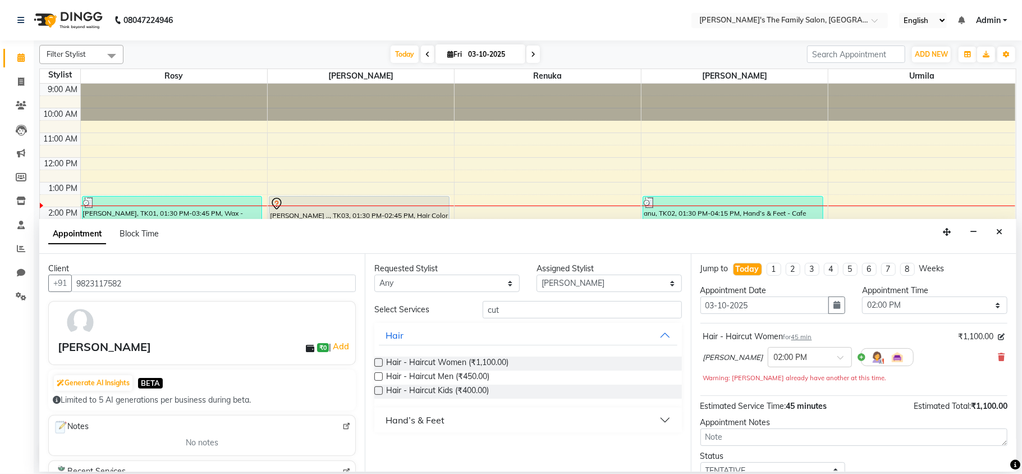
scroll to position [80, 0]
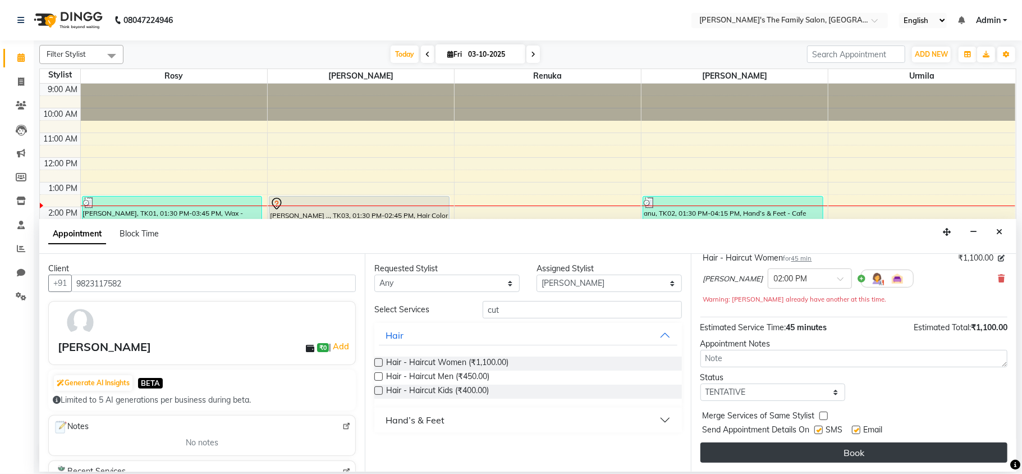
click at [907, 457] on button "Book" at bounding box center [853, 452] width 307 height 20
